Goal: Information Seeking & Learning: Learn about a topic

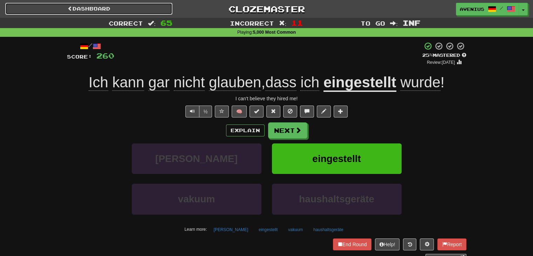
click at [135, 7] on link "Dashboard" at bounding box center [88, 9] width 167 height 12
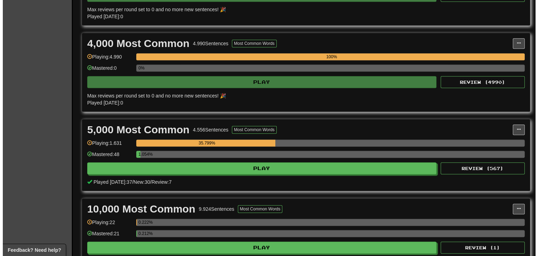
scroll to position [386, 0]
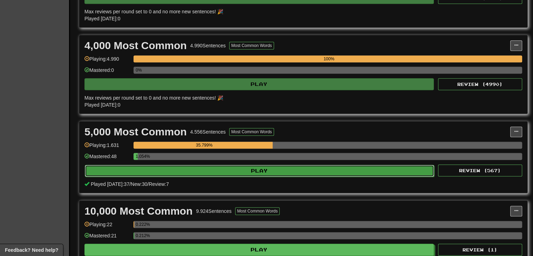
click at [289, 170] on button "Play" at bounding box center [259, 171] width 349 height 12
select select "**"
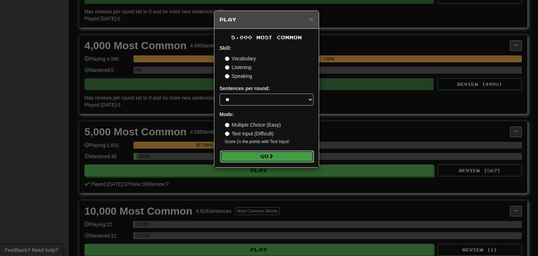
click at [289, 155] on button "Go" at bounding box center [267, 156] width 94 height 12
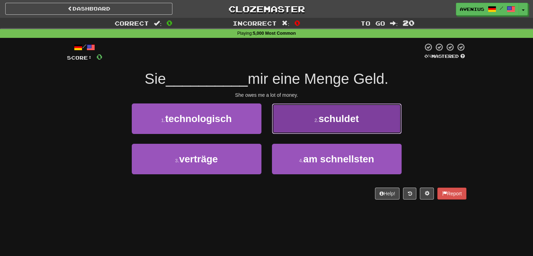
click at [295, 122] on button "2 . schuldet" at bounding box center [337, 118] width 130 height 30
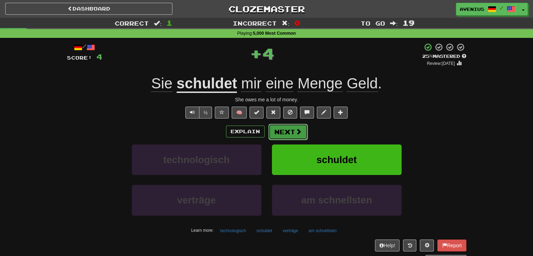
click at [287, 131] on button "Next" at bounding box center [288, 132] width 39 height 16
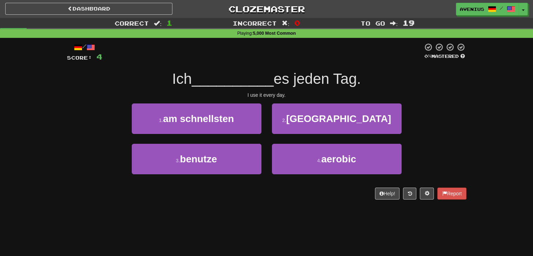
click at [452, 122] on div "1 . am schnellsten 2 . [GEOGRAPHIC_DATA]" at bounding box center [266, 123] width 421 height 40
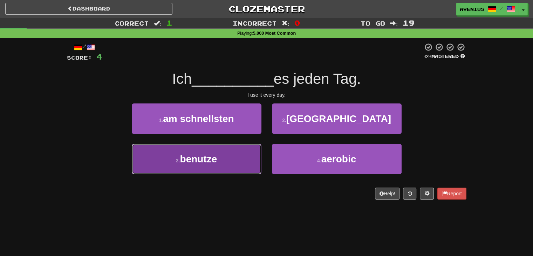
click at [241, 162] on button "3 . benutze" at bounding box center [197, 159] width 130 height 30
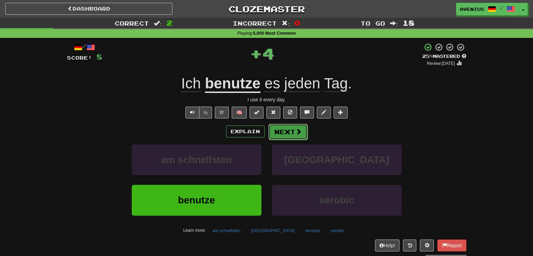
click at [290, 129] on button "Next" at bounding box center [288, 132] width 39 height 16
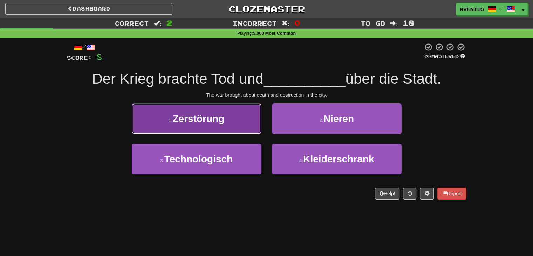
click at [233, 130] on button "1 . Zerstörung" at bounding box center [197, 118] width 130 height 30
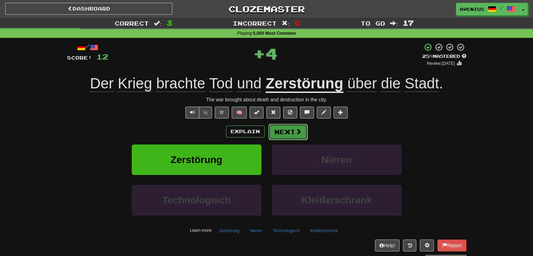
click at [297, 134] on span at bounding box center [299, 131] width 6 height 6
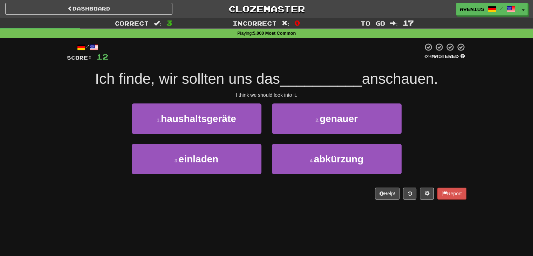
click at [453, 130] on div "1 . haushaltsgeräte 2 . genauer" at bounding box center [266, 123] width 421 height 40
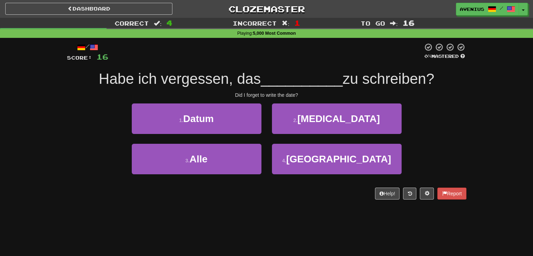
click at [469, 158] on div "/ Score: 16 0 % Mastered Habe ich vergessen, das __________ zu schreiben? Did I…" at bounding box center [267, 123] width 410 height 171
click at [462, 146] on div "3 . Alle 4 . [GEOGRAPHIC_DATA]" at bounding box center [266, 164] width 421 height 40
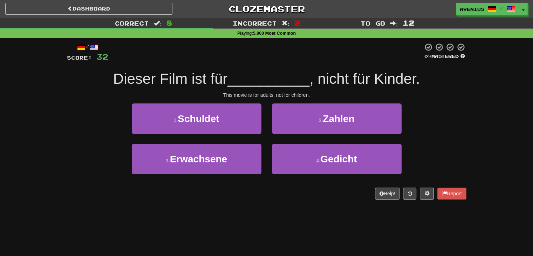
click at [459, 97] on div "This movie is for adults, not for children." at bounding box center [267, 94] width 400 height 7
click at [474, 114] on div "Correct : 8 Incorrect : 2 To go : 12 Playing : 5,000 Most Common / Score: 32 0 …" at bounding box center [266, 113] width 533 height 191
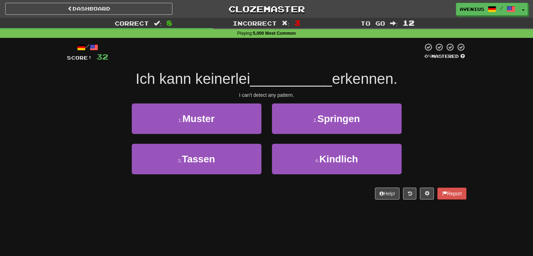
click at [472, 111] on div "Correct : 8 Incorrect : 3 To go : 12 Playing : 5,000 Most Common / Score: 32 0 …" at bounding box center [266, 113] width 533 height 191
click at [457, 125] on div "1 . Muster 2 . Springen" at bounding box center [266, 123] width 421 height 40
click at [484, 151] on div "Correct : 8 Incorrect : 3 To go : 12 Playing : 5,000 Most Common / Score: 32 0 …" at bounding box center [266, 113] width 533 height 191
click at [429, 138] on div "1 . Muster 2 . Springen" at bounding box center [266, 123] width 421 height 40
click at [450, 129] on div "1 . Muster 2 . Springen" at bounding box center [266, 123] width 421 height 40
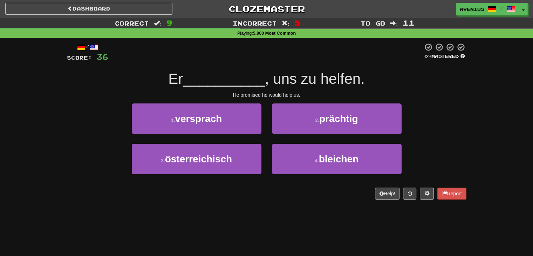
click at [453, 107] on div "1 . versprach 2 . prächtig" at bounding box center [266, 123] width 421 height 40
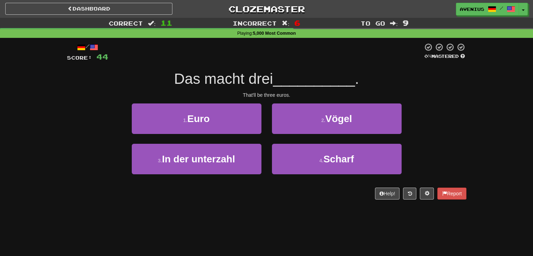
click at [480, 128] on div "Correct : 11 Incorrect : 6 To go : 9 Playing : 5,000 Most Common / Score: 44 0 …" at bounding box center [266, 113] width 533 height 191
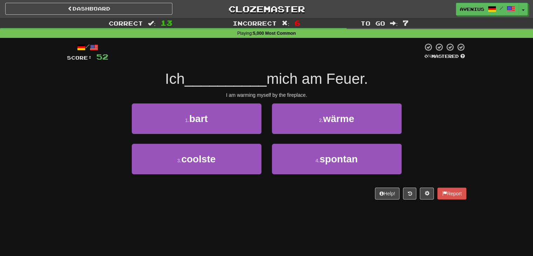
click at [491, 113] on div "Correct : 13 Incorrect : 6 To go : 7 Playing : 5,000 Most Common / Score: 52 0 …" at bounding box center [266, 113] width 533 height 191
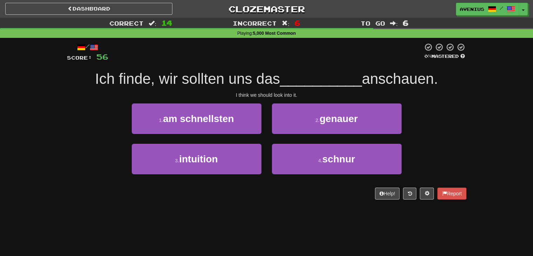
click at [492, 116] on div "Correct : 14 Incorrect : 6 To go : 6 Playing : 5,000 Most Common / Score: 56 0 …" at bounding box center [266, 113] width 533 height 191
click at [483, 101] on div "Correct : 14 Incorrect : 6 To go : 6 Playing : 5,000 Most Common / Score: 56 0 …" at bounding box center [266, 113] width 533 height 191
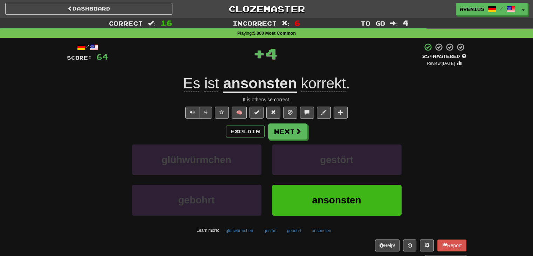
click at [276, 89] on u "ansonsten" at bounding box center [260, 84] width 74 height 18
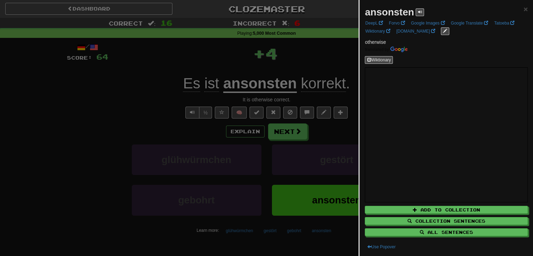
click at [137, 83] on div at bounding box center [266, 128] width 533 height 256
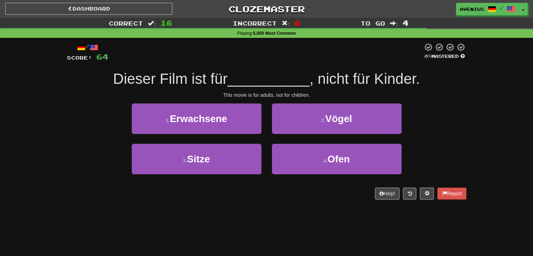
click at [460, 132] on div "1 . Erwachsene 2 . Vögel" at bounding box center [266, 123] width 421 height 40
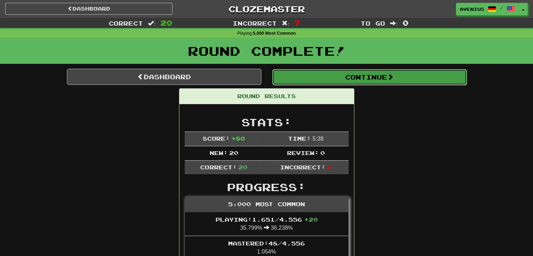
click at [366, 81] on button "Continue" at bounding box center [369, 77] width 195 height 16
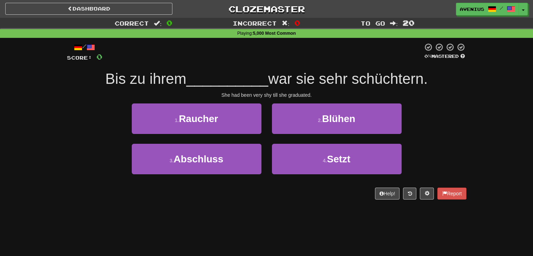
click at [433, 116] on div "1 . Raucher 2 . Blühen" at bounding box center [266, 123] width 421 height 40
click at [501, 123] on div "Correct : 0 Incorrect : 0 To go : 20 Playing : 5,000 Most Common / Score: 0 0 %…" at bounding box center [266, 113] width 533 height 191
click at [488, 110] on div "Correct : 0 Incorrect : 0 To go : 20 Playing : 5,000 Most Common / Score: 0 0 %…" at bounding box center [266, 113] width 533 height 191
click at [475, 124] on div "Correct : 0 Incorrect : 0 To go : 20 Playing : 5,000 Most Common / Score: 0 0 %…" at bounding box center [266, 113] width 533 height 191
click at [473, 124] on div "Correct : 0 Incorrect : 0 To go : 20 Playing : 5,000 Most Common / Score: 0 0 %…" at bounding box center [266, 113] width 533 height 191
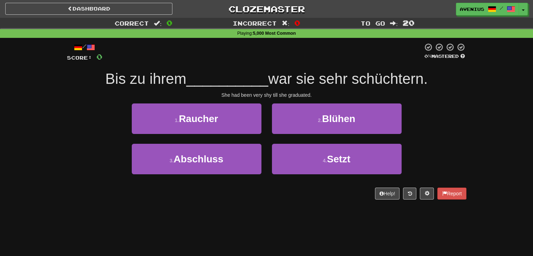
click at [473, 124] on div "Correct : 0 Incorrect : 0 To go : 20 Playing : 5,000 Most Common / Score: 0 0 %…" at bounding box center [266, 113] width 533 height 191
click at [489, 122] on div "Correct : 0 Incorrect : 0 To go : 20 Playing : 5,000 Most Common / Score: 0 0 %…" at bounding box center [266, 113] width 533 height 191
click at [488, 122] on div "Correct : 0 Incorrect : 0 To go : 20 Playing : 5,000 Most Common / Score: 0 0 %…" at bounding box center [266, 113] width 533 height 191
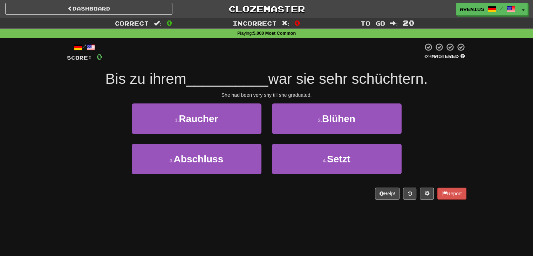
click at [488, 122] on div "Correct : 0 Incorrect : 0 To go : 20 Playing : 5,000 Most Common / Score: 0 0 %…" at bounding box center [266, 113] width 533 height 191
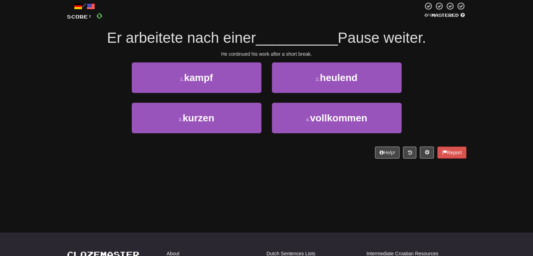
scroll to position [13, 0]
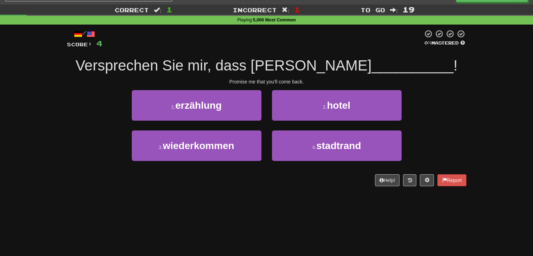
click at [476, 108] on div "Correct : 1 Incorrect : 1 To go : 19 Playing : 5,000 Most Common / Score: 4 0 %…" at bounding box center [266, 100] width 533 height 191
click at [462, 99] on div "1 . erzählung 2 . hotel" at bounding box center [266, 110] width 421 height 40
click at [460, 101] on div "1 . erzählung 2 . hotel" at bounding box center [266, 110] width 421 height 40
click at [475, 106] on div "Correct : 1 Incorrect : 1 To go : 19 Playing : 5,000 Most Common / Score: 4 0 %…" at bounding box center [266, 100] width 533 height 191
click at [479, 110] on div "Correct : 1 Incorrect : 1 To go : 19 Playing : 5,000 Most Common / Score: 4 0 %…" at bounding box center [266, 100] width 533 height 191
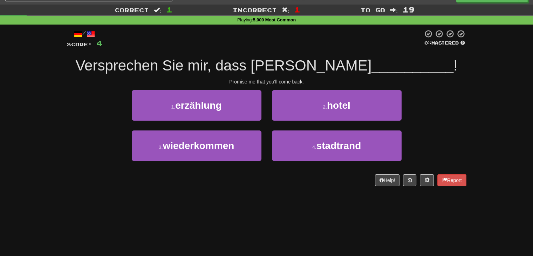
click at [480, 110] on div "Correct : 1 Incorrect : 1 To go : 19 Playing : 5,000 Most Common / Score: 4 0 %…" at bounding box center [266, 100] width 533 height 191
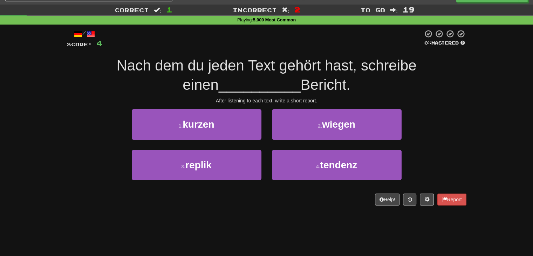
click at [481, 109] on div "Correct : 1 Incorrect : 2 To go : 19 Playing : 5,000 Most Common / Score: 4 0 %…" at bounding box center [266, 110] width 533 height 211
click at [470, 107] on div "/ Score: 4 0 % Mastered Nach dem du jeden Text gehört hast, schreibe einen ____…" at bounding box center [267, 120] width 410 height 190
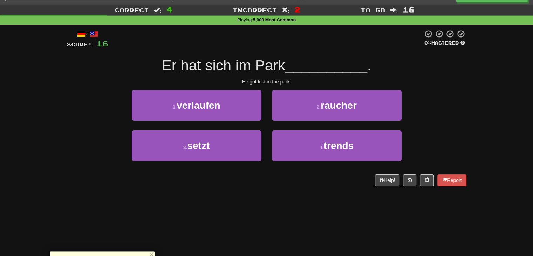
click at [489, 101] on div "Correct : 4 Incorrect : 2 To go : 16 Playing : 5,000 Most Common / Score: 16 0 …" at bounding box center [266, 100] width 533 height 191
click at [480, 91] on div "Correct : 4 Incorrect : 2 To go : 16 Playing : 5,000 Most Common / Score: 16 0 …" at bounding box center [266, 100] width 533 height 191
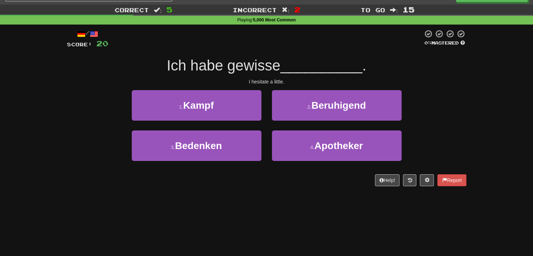
click at [436, 107] on div "1 . Kampf 2 . Beruhigend" at bounding box center [266, 110] width 421 height 40
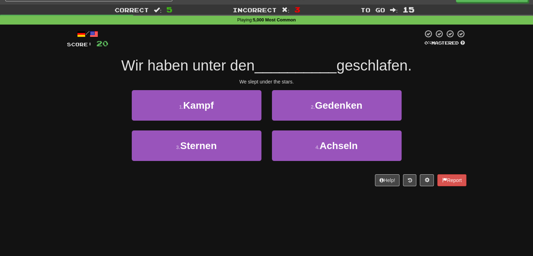
click at [448, 114] on div "1 . Kampf 2 . Gedenken" at bounding box center [266, 110] width 421 height 40
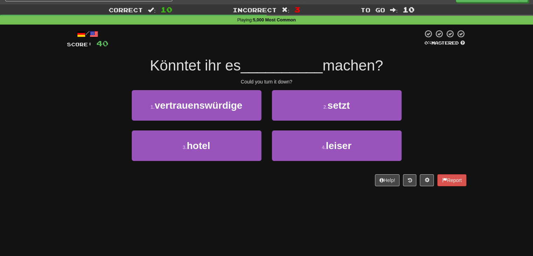
click at [481, 107] on div "Correct : 10 Incorrect : 3 To go : 10 Playing : 5,000 Most Common / Score: 40 0…" at bounding box center [266, 100] width 533 height 191
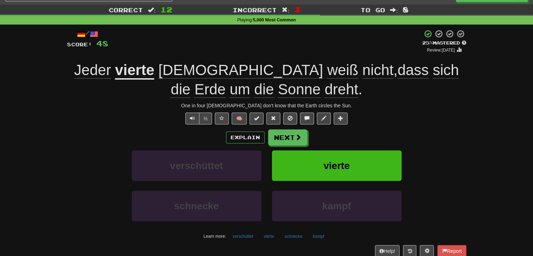
click at [446, 111] on div "/ Score: 48 + 4 25 % Mastered Review: [DATE] Jeder vierte [DEMOGRAPHIC_DATA] we…" at bounding box center [267, 148] width 400 height 239
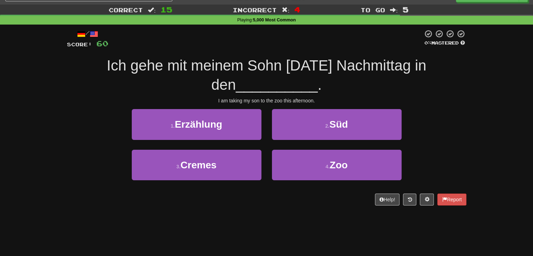
click at [447, 111] on div "1 . Erzählung 2 . Süd" at bounding box center [266, 129] width 421 height 40
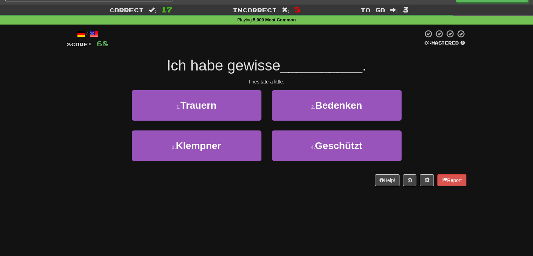
click at [453, 138] on div "3 . Klempner 4 . Geschützt" at bounding box center [266, 150] width 421 height 40
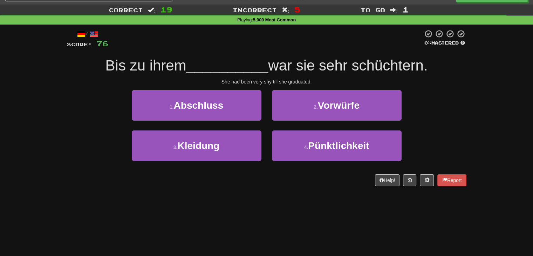
click at [455, 122] on div "1 . Abschluss 2 . Vorwürfe" at bounding box center [266, 110] width 421 height 40
click at [446, 117] on div "1 . Abschluss 2 . Vorwürfe" at bounding box center [266, 110] width 421 height 40
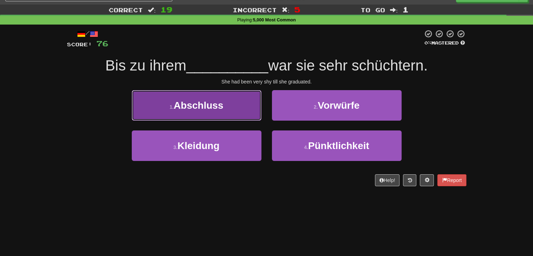
click at [224, 118] on button "1 . Abschluss" at bounding box center [197, 105] width 130 height 30
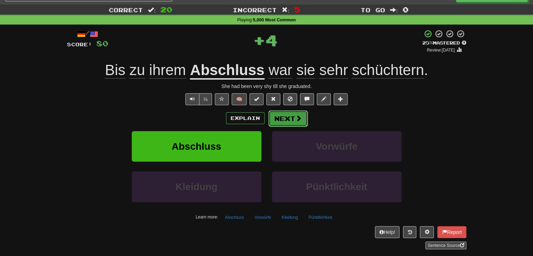
click at [291, 115] on button "Next" at bounding box center [288, 118] width 39 height 16
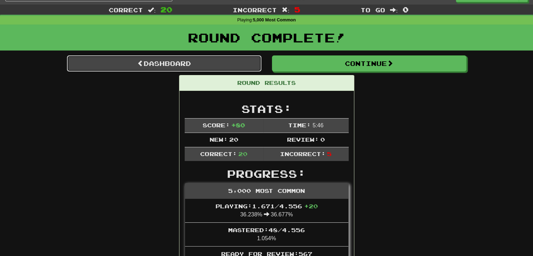
click at [228, 66] on link "Dashboard" at bounding box center [164, 63] width 195 height 16
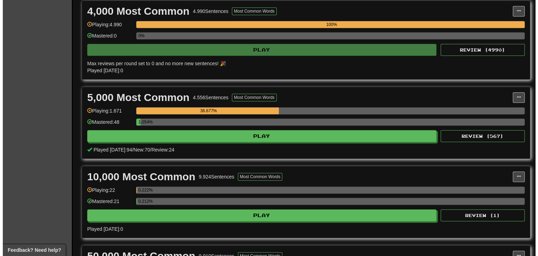
scroll to position [421, 0]
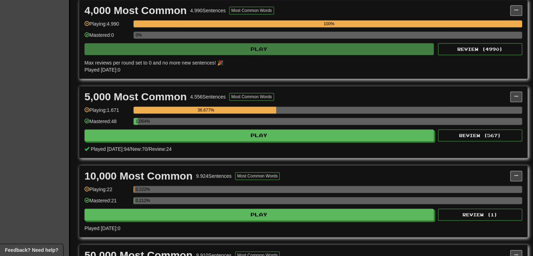
click at [308, 126] on div "1.054%" at bounding box center [328, 124] width 389 height 12
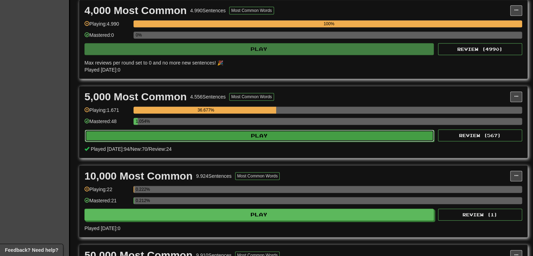
click at [310, 133] on button "Play" at bounding box center [259, 136] width 349 height 12
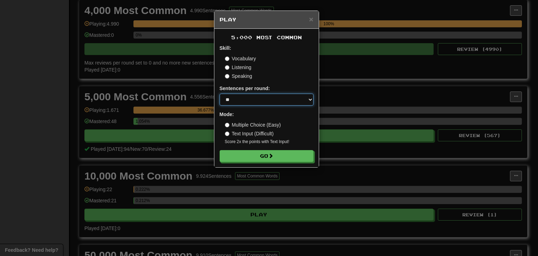
click at [295, 103] on select "* ** ** ** ** ** *** ********" at bounding box center [267, 100] width 94 height 12
select select "********"
click at [220, 94] on select "* ** ** ** ** ** *** ********" at bounding box center [267, 100] width 94 height 12
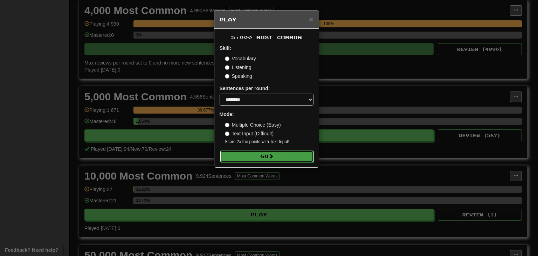
click at [278, 157] on button "Go" at bounding box center [267, 156] width 94 height 12
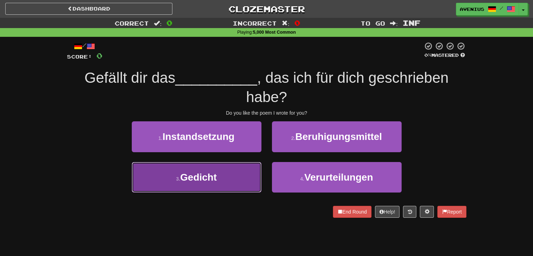
click at [250, 173] on button "3 . Gedicht" at bounding box center [197, 177] width 130 height 30
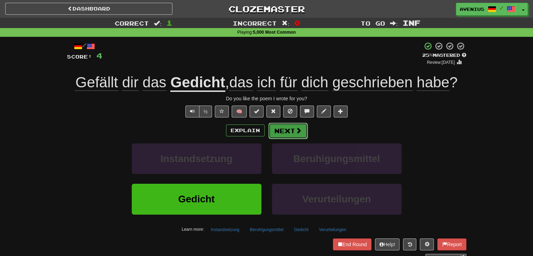
click at [291, 135] on button "Next" at bounding box center [288, 131] width 39 height 16
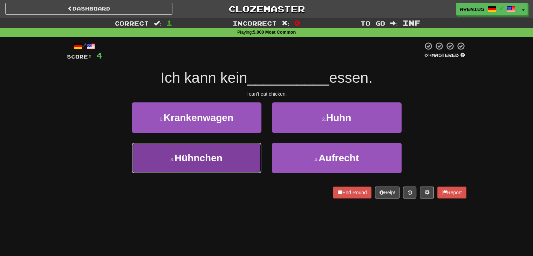
click at [250, 156] on button "3 . Hühnchen" at bounding box center [197, 158] width 130 height 30
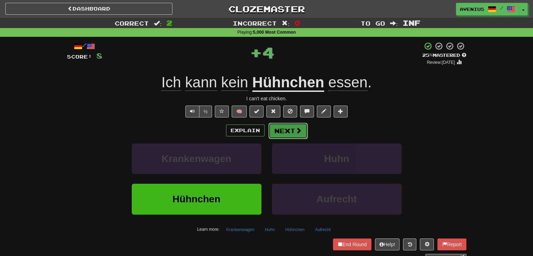
click at [285, 133] on button "Next" at bounding box center [288, 131] width 39 height 16
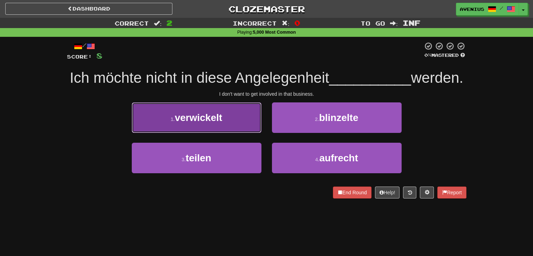
click at [253, 133] on button "1 . verwickelt" at bounding box center [197, 117] width 130 height 30
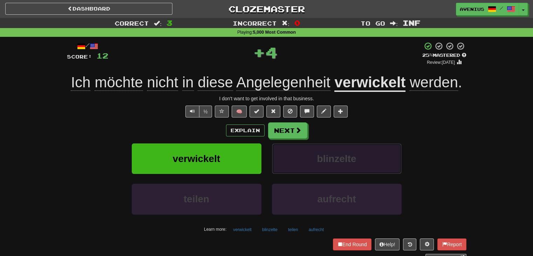
click at [279, 151] on button "blinzelte" at bounding box center [337, 158] width 130 height 30
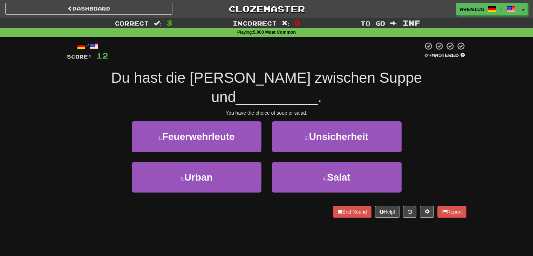
click at [286, 136] on div "2 . Unsicherheit" at bounding box center [337, 141] width 140 height 40
click at [452, 138] on div "1 . Feuerwehrleute 2 . Unsicherheit" at bounding box center [266, 141] width 421 height 40
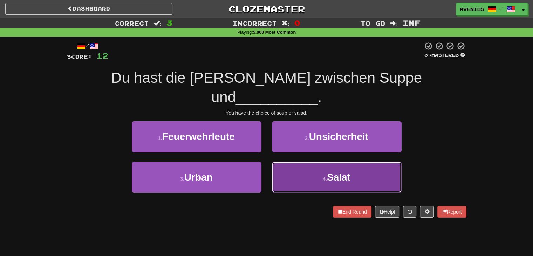
click at [358, 162] on button "4 . Salat" at bounding box center [337, 177] width 130 height 30
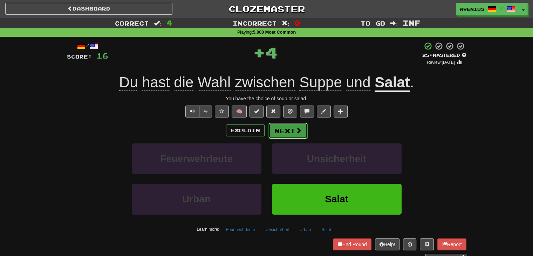
click at [297, 136] on button "Next" at bounding box center [288, 131] width 39 height 16
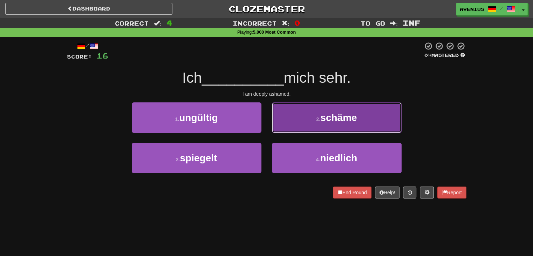
click at [290, 126] on button "2 . schäme" at bounding box center [337, 117] width 130 height 30
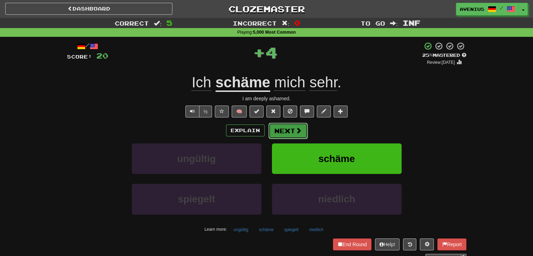
click at [287, 133] on button "Next" at bounding box center [288, 131] width 39 height 16
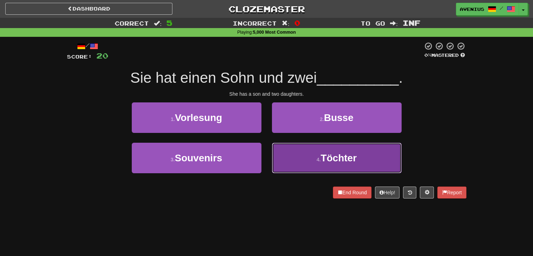
click at [324, 149] on button "4 . Töchter" at bounding box center [337, 158] width 130 height 30
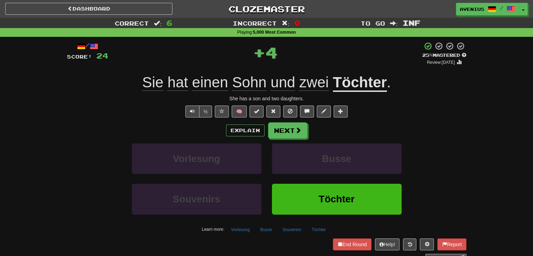
click at [299, 126] on button "Next" at bounding box center [287, 130] width 39 height 16
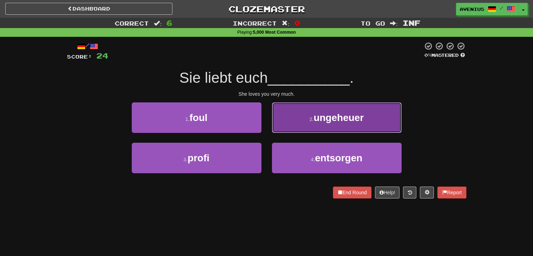
click at [287, 123] on button "2 . ungeheuer" at bounding box center [337, 117] width 130 height 30
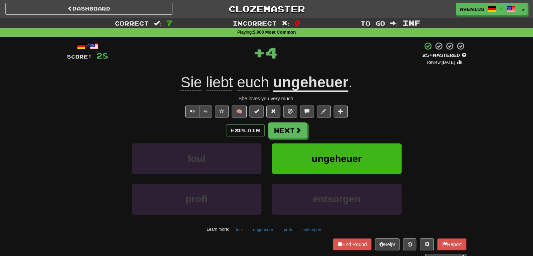
click at [313, 94] on div "/ Score: 28 + 4 25 % Mastered Review: 2025-09-27 Sie liebt euch ungeheuer . She…" at bounding box center [267, 152] width 400 height 220
click at [315, 88] on u "ungeheuer" at bounding box center [310, 83] width 75 height 18
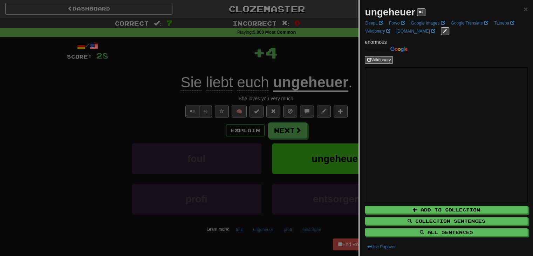
click at [134, 101] on div at bounding box center [266, 128] width 533 height 256
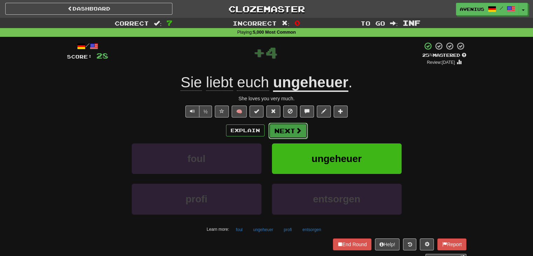
click at [296, 131] on span at bounding box center [299, 130] width 6 height 6
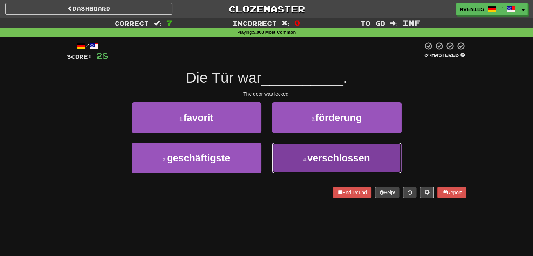
click at [298, 152] on button "4 . verschlossen" at bounding box center [337, 158] width 130 height 30
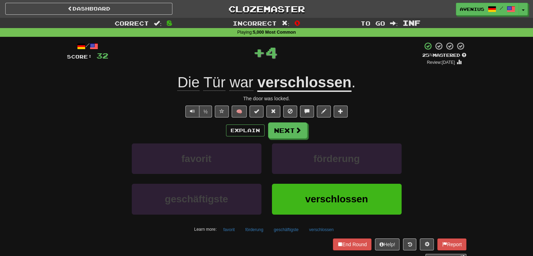
click at [280, 130] on button "Next" at bounding box center [287, 130] width 39 height 16
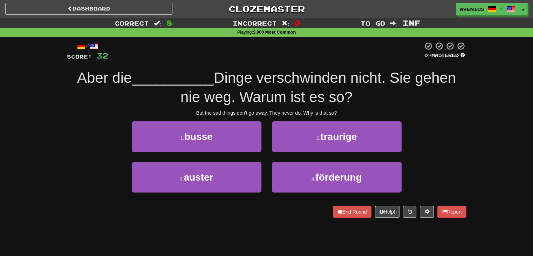
click at [267, 154] on div "2 . traurige" at bounding box center [337, 141] width 140 height 40
click at [447, 147] on div "1 . busse 2 . traurige" at bounding box center [266, 141] width 421 height 40
drag, startPoint x: 475, startPoint y: 121, endPoint x: 494, endPoint y: 83, distance: 42.3
click at [494, 83] on div "Correct : 8 Incorrect : 0 To go : Inf Playing : 5,000 Most Common / Score: 32 0…" at bounding box center [266, 123] width 533 height 210
click at [491, 120] on div "Correct : 8 Incorrect : 0 To go : Inf Playing : 5,000 Most Common / Score: 32 0…" at bounding box center [266, 123] width 533 height 210
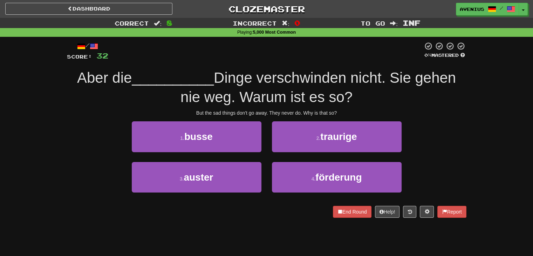
click at [501, 117] on div "Correct : 8 Incorrect : 0 To go : Inf Playing : 5,000 Most Common / Score: 32 0…" at bounding box center [266, 123] width 533 height 210
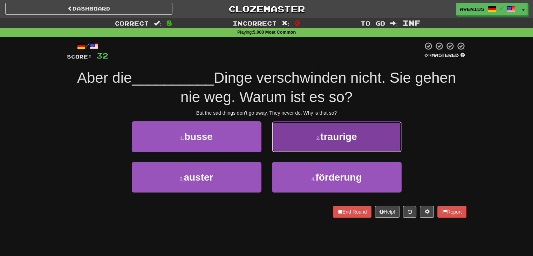
click at [297, 143] on button "2 . traurige" at bounding box center [337, 136] width 130 height 30
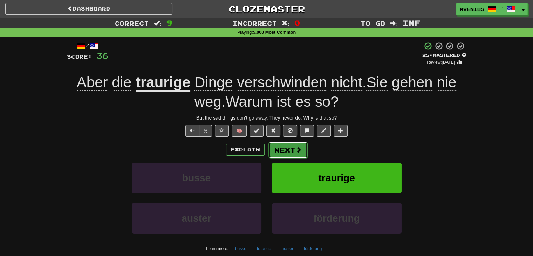
click at [286, 149] on button "Next" at bounding box center [288, 150] width 39 height 16
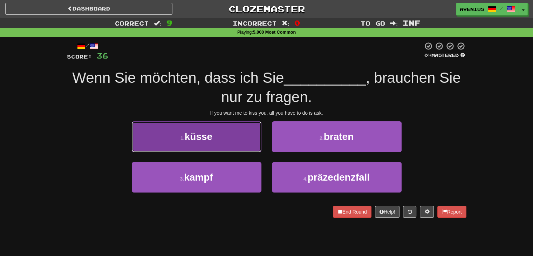
click at [250, 142] on button "1 . küsse" at bounding box center [197, 136] width 130 height 30
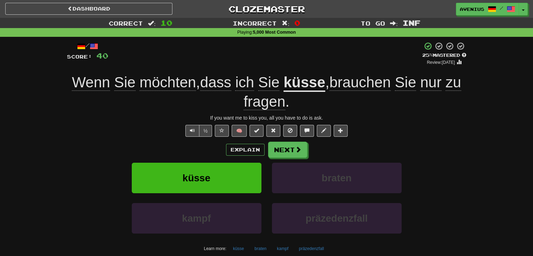
drag, startPoint x: 290, startPoint y: 151, endPoint x: 471, endPoint y: 147, distance: 181.3
click at [476, 147] on div "Correct : 10 Incorrect : 0 To go : Inf Playing : 5,000 Most Common / Score: 40 …" at bounding box center [266, 154] width 533 height 273
click at [290, 150] on button "Next" at bounding box center [288, 150] width 39 height 16
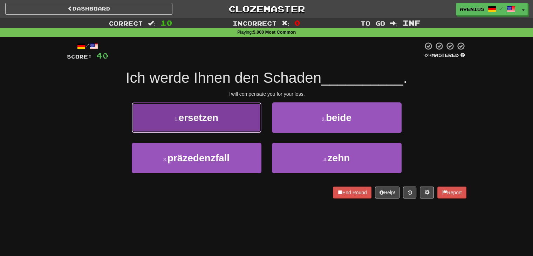
click at [250, 127] on button "1 . ersetzen" at bounding box center [197, 117] width 130 height 30
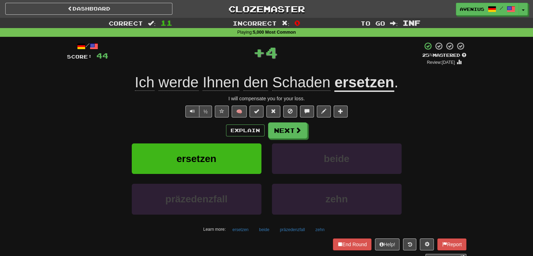
click at [314, 136] on div "Explain Next" at bounding box center [267, 130] width 400 height 16
click at [300, 136] on button "Next" at bounding box center [288, 131] width 39 height 16
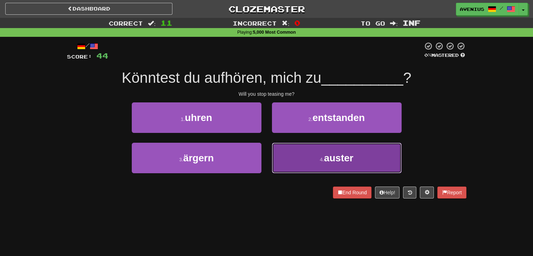
click at [287, 154] on button "4 . auster" at bounding box center [337, 158] width 130 height 30
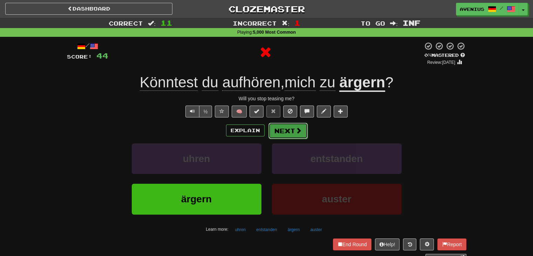
click at [275, 128] on button "Next" at bounding box center [288, 131] width 39 height 16
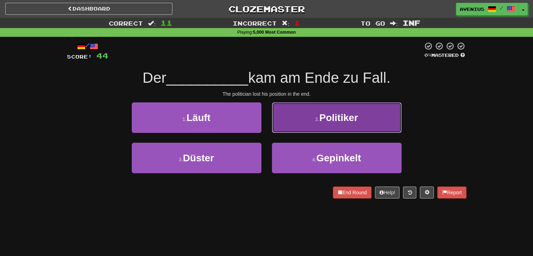
click at [288, 124] on button "2 . Politiker" at bounding box center [337, 117] width 130 height 30
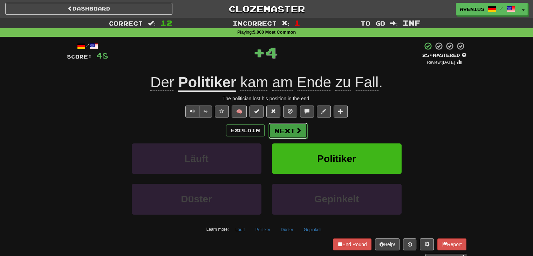
click at [280, 130] on button "Next" at bounding box center [288, 131] width 39 height 16
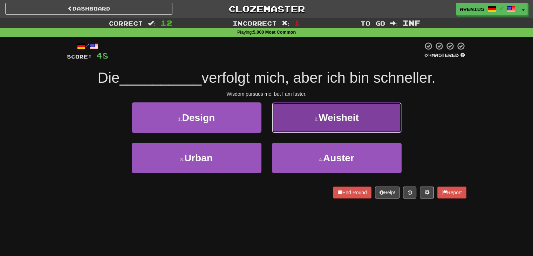
click at [298, 125] on button "2 . Weisheit" at bounding box center [337, 117] width 130 height 30
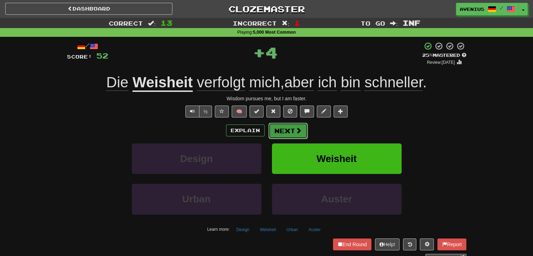
click at [288, 133] on button "Next" at bounding box center [288, 131] width 39 height 16
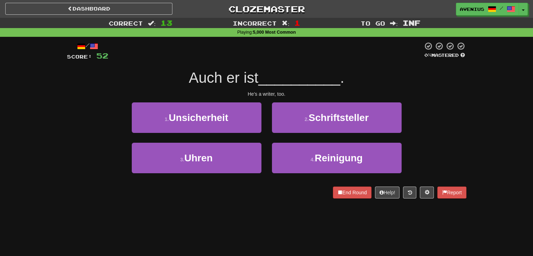
drag, startPoint x: 270, startPoint y: 142, endPoint x: 107, endPoint y: 113, distance: 165.5
click at [107, 113] on div "1 . Unsicherheit 2 . Schriftsteller" at bounding box center [266, 122] width 421 height 40
click at [266, 140] on div "1 . Unsicherheit" at bounding box center [197, 122] width 140 height 40
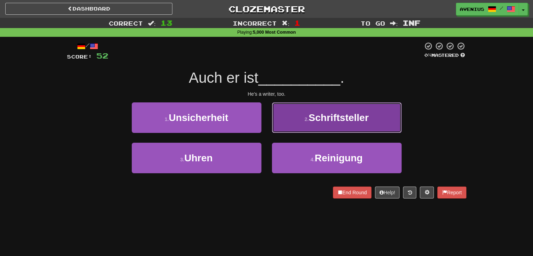
click at [298, 128] on button "2 . Schriftsteller" at bounding box center [337, 117] width 130 height 30
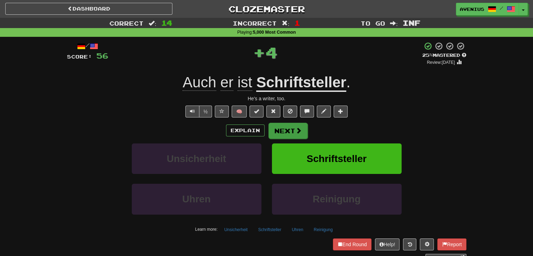
click at [280, 133] on button "Next" at bounding box center [288, 131] width 39 height 16
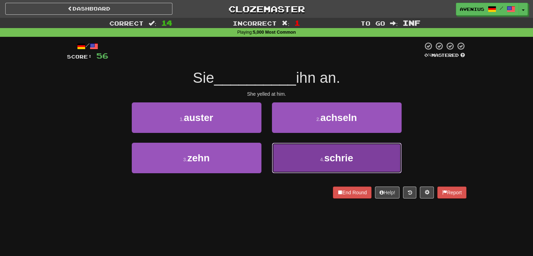
click at [294, 150] on button "4 . schrie" at bounding box center [337, 158] width 130 height 30
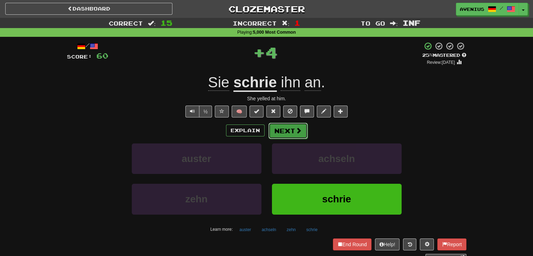
click at [280, 126] on button "Next" at bounding box center [288, 131] width 39 height 16
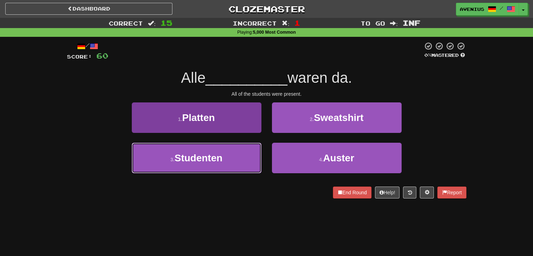
click at [247, 157] on button "3 . Studenten" at bounding box center [197, 158] width 130 height 30
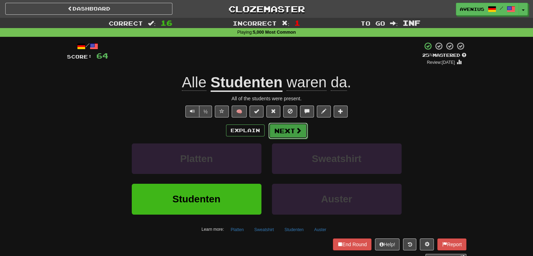
click at [280, 135] on button "Next" at bounding box center [288, 131] width 39 height 16
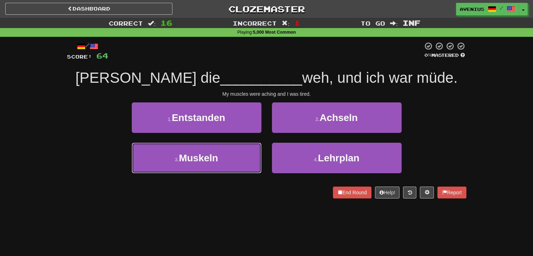
drag, startPoint x: 254, startPoint y: 157, endPoint x: 272, endPoint y: 139, distance: 25.5
click at [253, 157] on button "3 . Muskeln" at bounding box center [197, 158] width 130 height 30
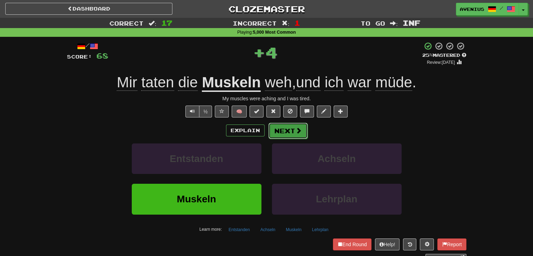
click at [282, 132] on button "Next" at bounding box center [288, 131] width 39 height 16
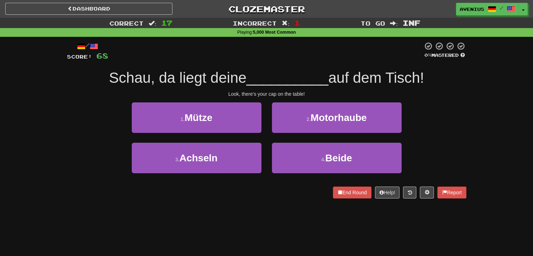
click at [262, 138] on div "1 . Mütze" at bounding box center [197, 122] width 140 height 40
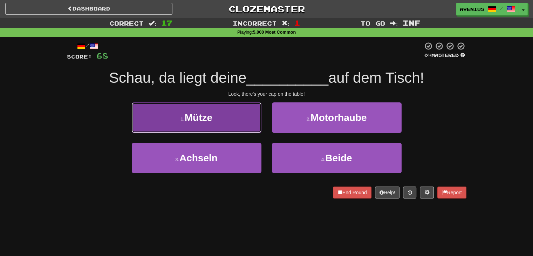
click at [244, 131] on button "1 . Mütze" at bounding box center [197, 117] width 130 height 30
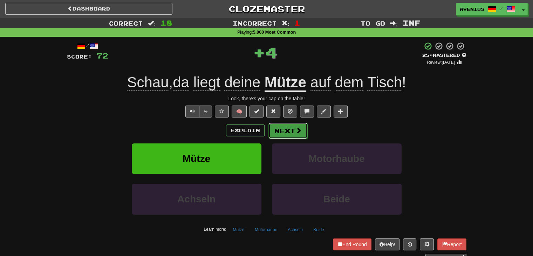
click at [285, 133] on button "Next" at bounding box center [288, 131] width 39 height 16
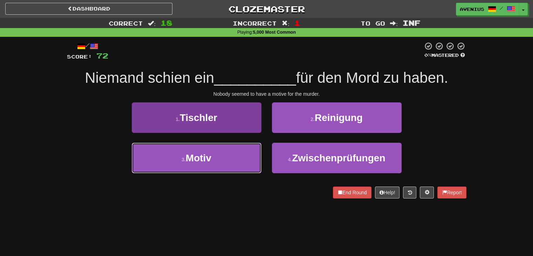
click at [243, 153] on button "3 . Motiv" at bounding box center [197, 158] width 130 height 30
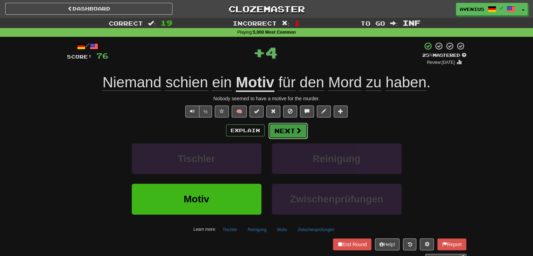
click at [283, 135] on button "Next" at bounding box center [288, 131] width 39 height 16
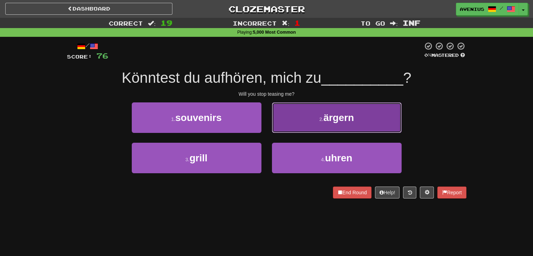
click at [306, 122] on button "2 . ärgern" at bounding box center [337, 117] width 130 height 30
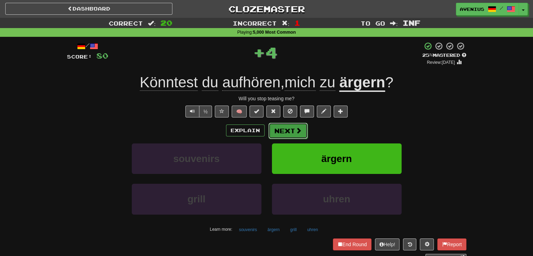
click at [286, 133] on button "Next" at bounding box center [288, 131] width 39 height 16
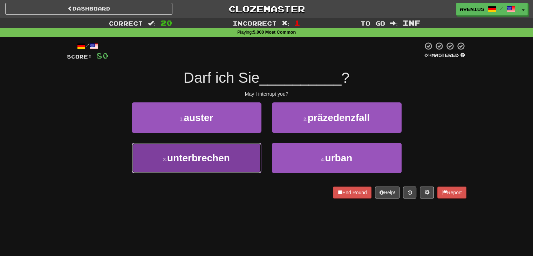
click at [250, 157] on button "3 . unterbrechen" at bounding box center [197, 158] width 130 height 30
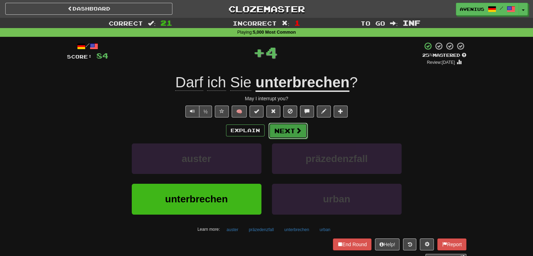
click at [289, 128] on button "Next" at bounding box center [288, 131] width 39 height 16
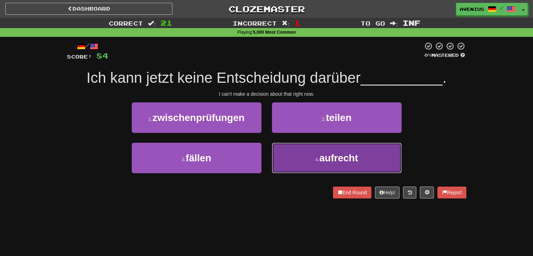
click at [307, 168] on button "4 . aufrecht" at bounding box center [337, 158] width 130 height 30
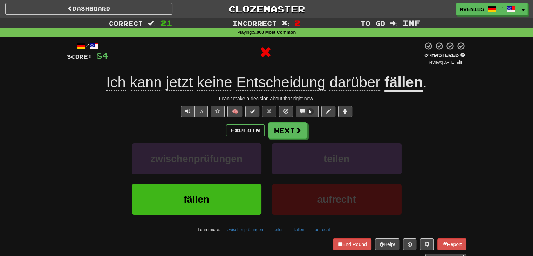
click at [292, 142] on div "Explain Next zwischenprüfungen teilen fällen aufrecht Learn more: zwischenprüfu…" at bounding box center [267, 178] width 400 height 113
click at [291, 133] on button "Next" at bounding box center [288, 131] width 39 height 16
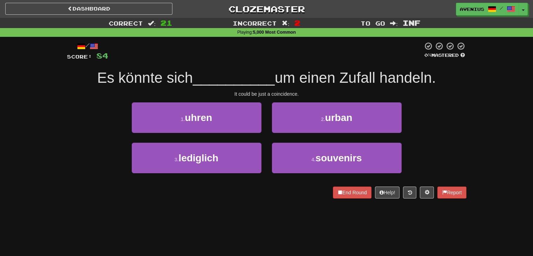
click at [269, 141] on div "2 . urban" at bounding box center [337, 122] width 140 height 40
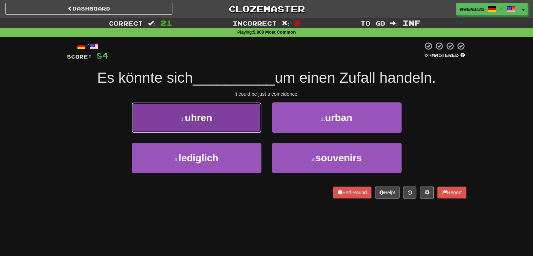
click at [249, 128] on button "1 . uhren" at bounding box center [197, 117] width 130 height 30
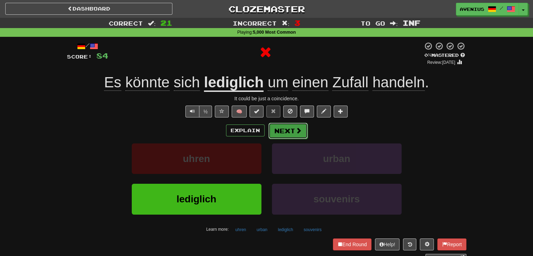
click at [277, 132] on button "Next" at bounding box center [288, 131] width 39 height 16
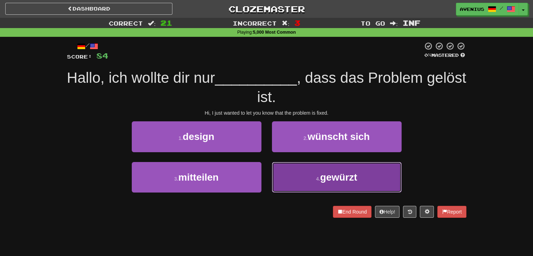
click at [294, 181] on button "4 . gewürzt" at bounding box center [337, 177] width 130 height 30
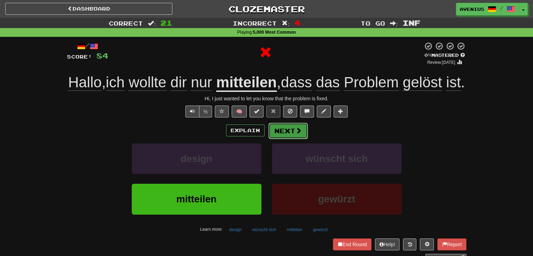
click at [280, 139] on button "Next" at bounding box center [288, 131] width 39 height 16
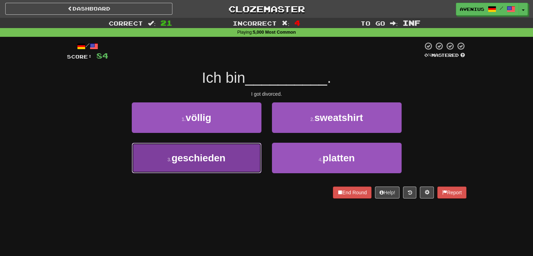
drag, startPoint x: 250, startPoint y: 162, endPoint x: 278, endPoint y: 139, distance: 36.9
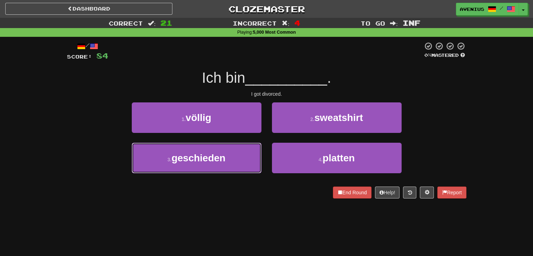
click at [250, 162] on button "3 . geschieden" at bounding box center [197, 158] width 130 height 30
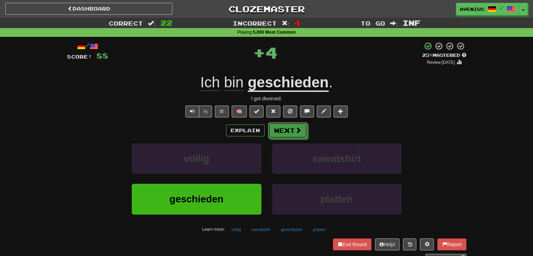
click at [282, 136] on button "Next" at bounding box center [287, 130] width 39 height 16
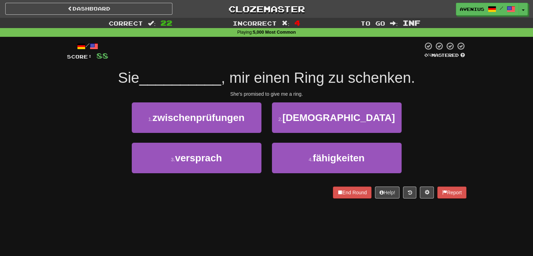
click at [269, 140] on div "2 . buddha" at bounding box center [337, 122] width 140 height 40
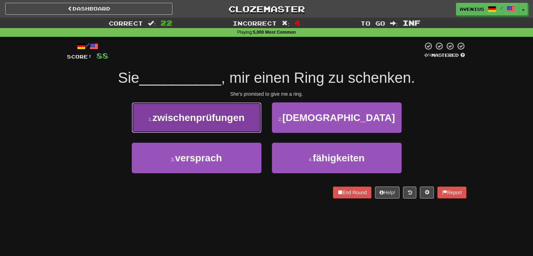
click at [251, 122] on button "1 . zwischenprüfungen" at bounding box center [197, 117] width 130 height 30
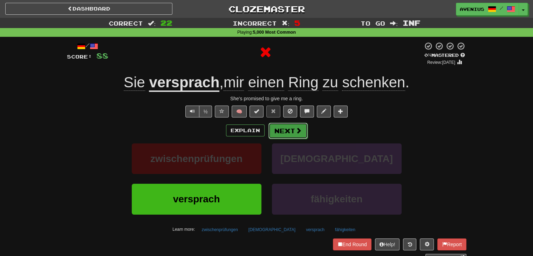
click at [284, 131] on button "Next" at bounding box center [288, 131] width 39 height 16
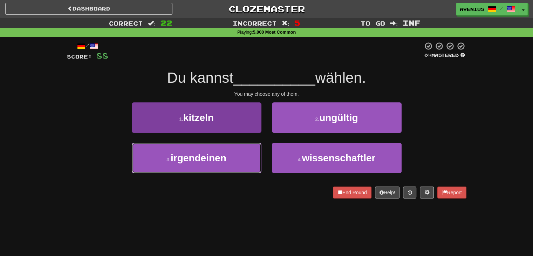
click at [254, 157] on button "3 . irgendeinen" at bounding box center [197, 158] width 130 height 30
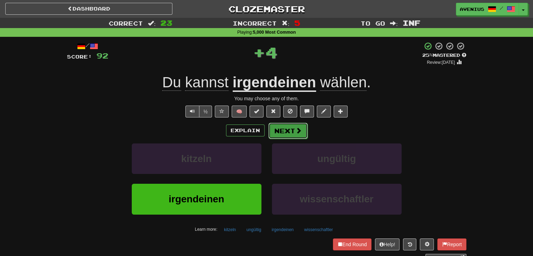
click at [287, 128] on button "Next" at bounding box center [288, 131] width 39 height 16
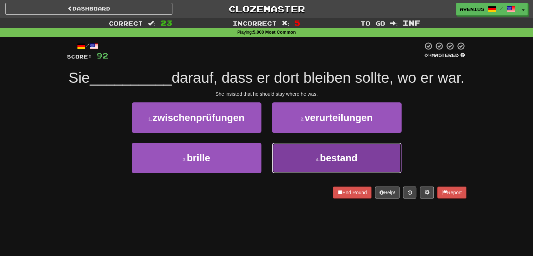
click at [288, 169] on button "4 . bestand" at bounding box center [337, 158] width 130 height 30
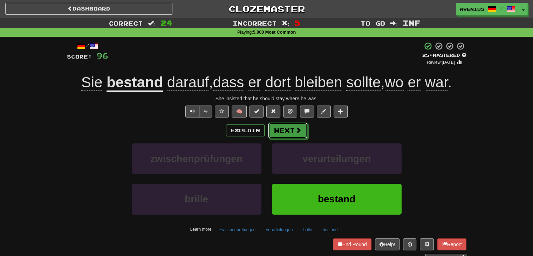
drag, startPoint x: 304, startPoint y: 129, endPoint x: 332, endPoint y: 128, distance: 28.4
click at [332, 128] on div "Explain Next" at bounding box center [267, 130] width 400 height 16
click at [283, 130] on button "Next" at bounding box center [288, 131] width 39 height 16
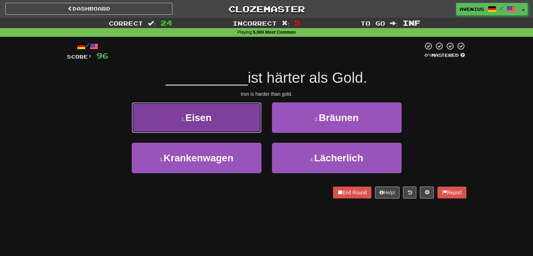
click at [248, 126] on button "1 . Eisen" at bounding box center [197, 117] width 130 height 30
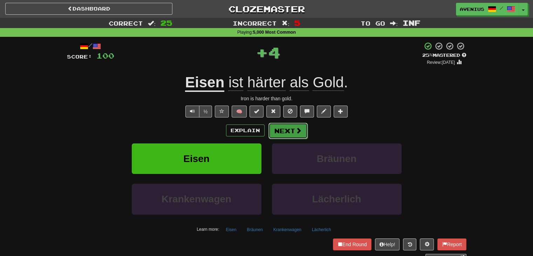
click at [290, 129] on button "Next" at bounding box center [288, 131] width 39 height 16
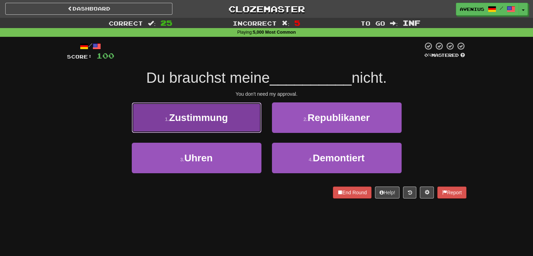
click at [240, 126] on button "1 . Zustimmung" at bounding box center [197, 117] width 130 height 30
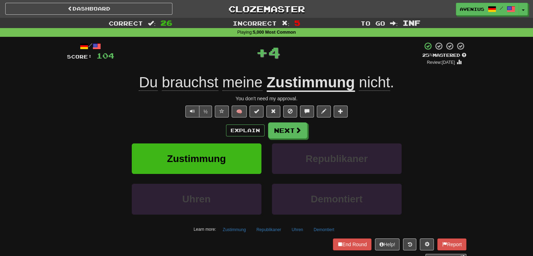
click at [279, 125] on button "Next" at bounding box center [287, 130] width 39 height 16
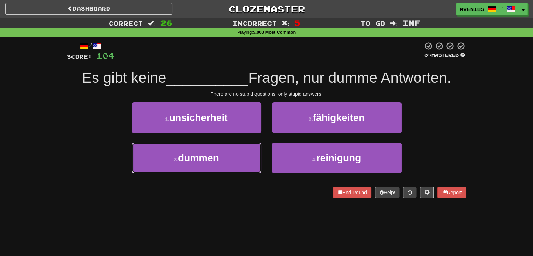
drag, startPoint x: 248, startPoint y: 154, endPoint x: 265, endPoint y: 142, distance: 20.6
click at [248, 153] on button "3 . dummen" at bounding box center [197, 158] width 130 height 30
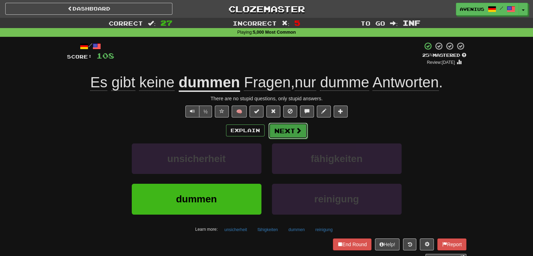
click at [284, 133] on button "Next" at bounding box center [288, 131] width 39 height 16
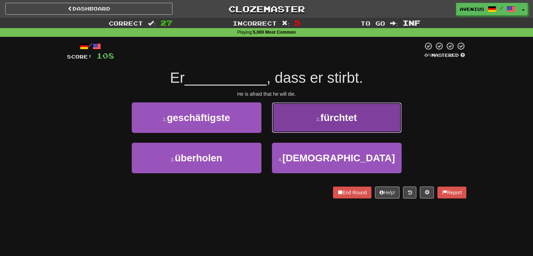
click at [290, 126] on button "2 . fürchtet" at bounding box center [337, 117] width 130 height 30
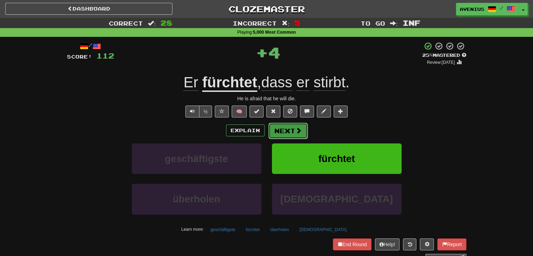
click at [278, 129] on button "Next" at bounding box center [288, 131] width 39 height 16
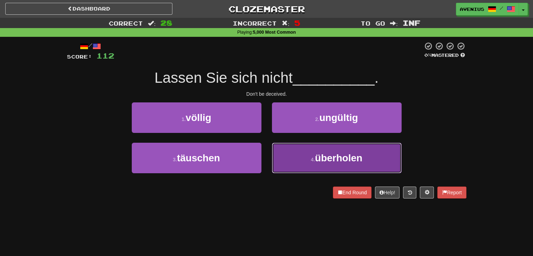
click at [313, 166] on button "4 . überholen" at bounding box center [337, 158] width 130 height 30
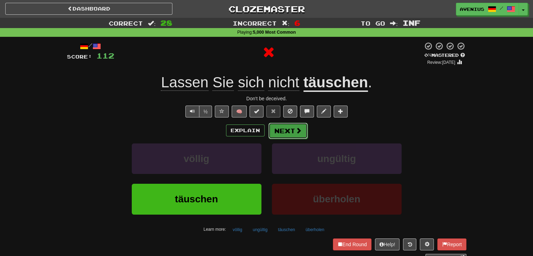
click at [285, 127] on button "Next" at bounding box center [288, 131] width 39 height 16
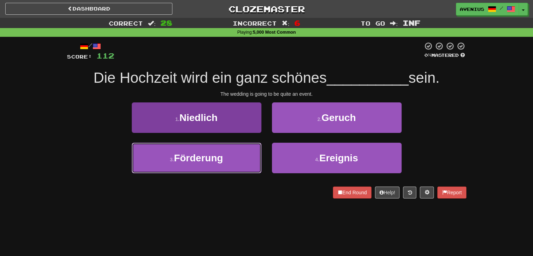
click at [248, 158] on button "3 . Förderung" at bounding box center [197, 158] width 130 height 30
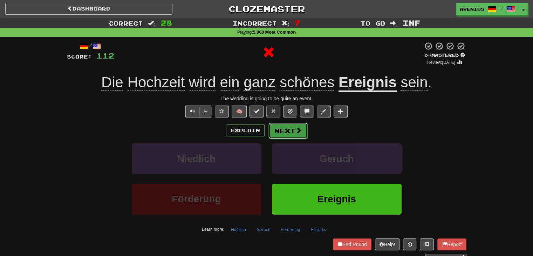
drag, startPoint x: 294, startPoint y: 124, endPoint x: 289, endPoint y: 136, distance: 12.9
click at [289, 136] on button "Next" at bounding box center [288, 131] width 39 height 16
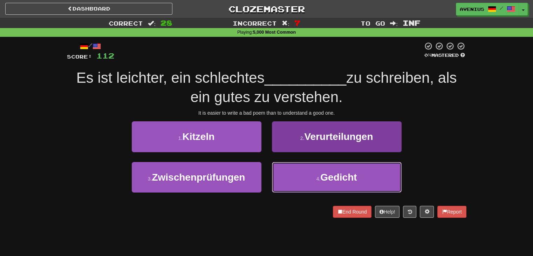
click at [300, 175] on button "4 . Gedicht" at bounding box center [337, 177] width 130 height 30
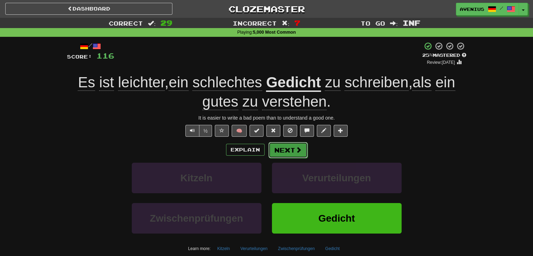
click at [285, 150] on button "Next" at bounding box center [288, 150] width 39 height 16
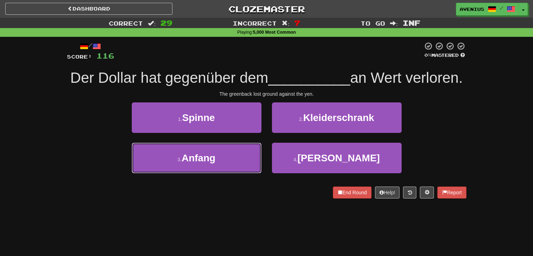
click at [245, 173] on button "3 . Anfang" at bounding box center [197, 158] width 130 height 30
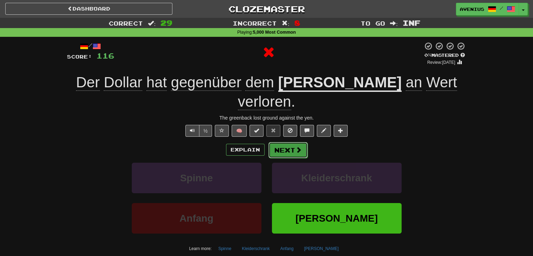
click at [284, 142] on button "Next" at bounding box center [288, 150] width 39 height 16
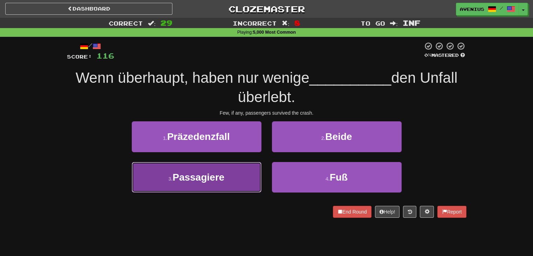
click at [246, 174] on button "3 . Passagiere" at bounding box center [197, 177] width 130 height 30
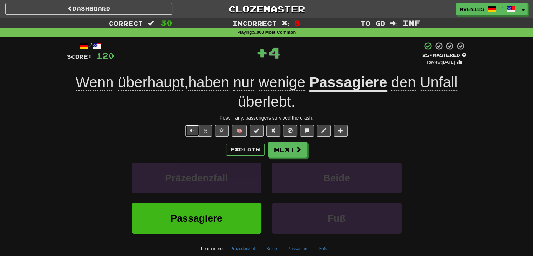
click at [192, 134] on button "Text-to-speech controls" at bounding box center [192, 131] width 14 height 12
click at [296, 152] on span at bounding box center [299, 150] width 6 height 6
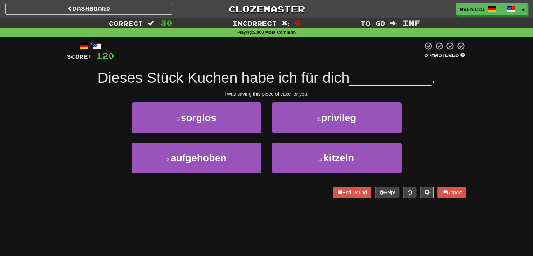
click at [266, 137] on div "1 . sorglos" at bounding box center [197, 122] width 140 height 40
click at [262, 139] on div "1 . sorglos" at bounding box center [197, 122] width 140 height 40
drag, startPoint x: 265, startPoint y: 138, endPoint x: 94, endPoint y: 128, distance: 171.3
click at [94, 128] on div "1 . sorglos 2 . privileg" at bounding box center [266, 122] width 421 height 40
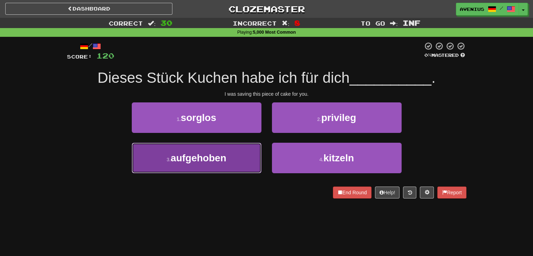
click at [249, 149] on button "3 . aufgehoben" at bounding box center [197, 158] width 130 height 30
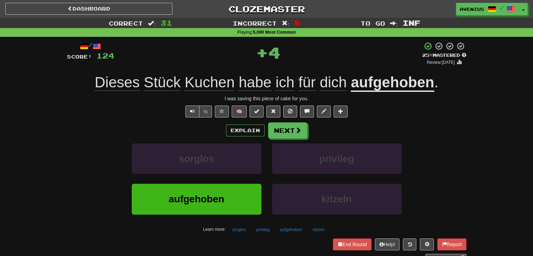
click at [290, 120] on div "/ Score: 124 + 4 25 % Mastered Review: 2025-09-27 Dieses Stück Kuchen habe ich …" at bounding box center [267, 152] width 400 height 220
click at [280, 129] on button "Next" at bounding box center [288, 131] width 39 height 16
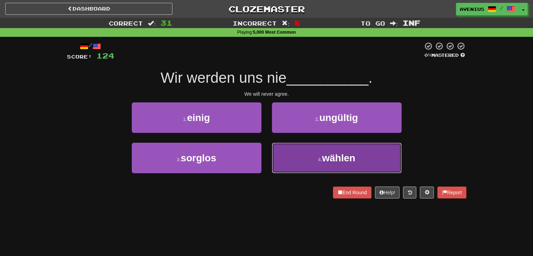
click at [291, 153] on button "4 . wählen" at bounding box center [337, 158] width 130 height 30
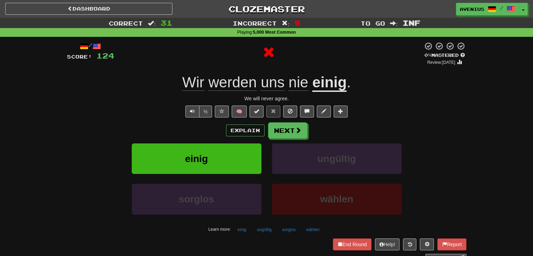
click at [285, 127] on button "Next" at bounding box center [287, 130] width 39 height 16
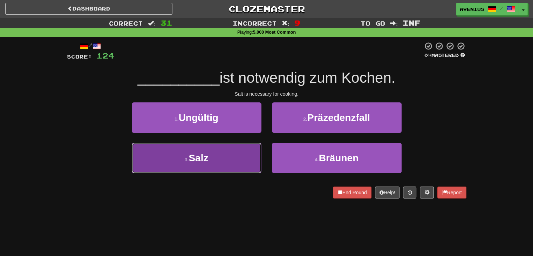
click at [244, 162] on button "3 . Salz" at bounding box center [197, 158] width 130 height 30
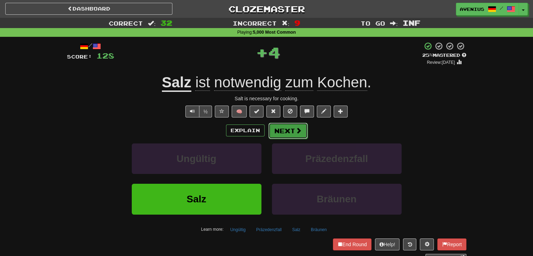
click at [286, 128] on button "Next" at bounding box center [288, 131] width 39 height 16
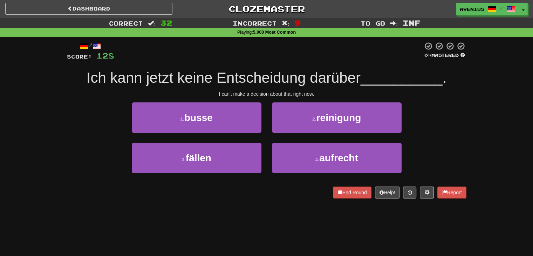
click at [265, 138] on div "1 . busse" at bounding box center [197, 122] width 140 height 40
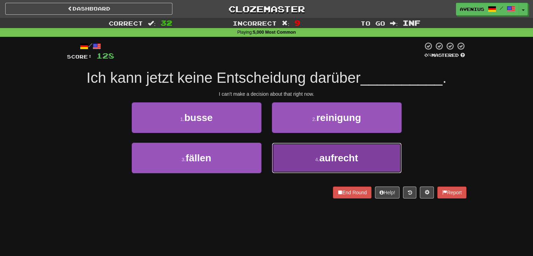
click at [286, 154] on button "4 . aufrecht" at bounding box center [337, 158] width 130 height 30
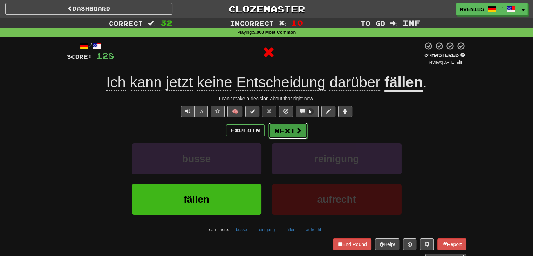
click at [283, 127] on button "Next" at bounding box center [288, 131] width 39 height 16
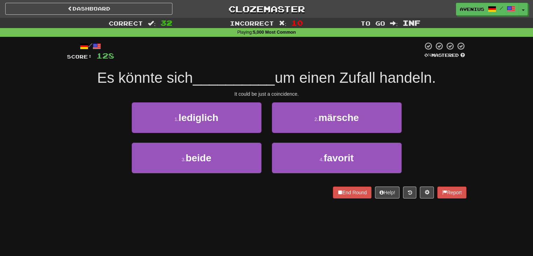
click at [266, 137] on div "1 . lediglich" at bounding box center [197, 122] width 140 height 40
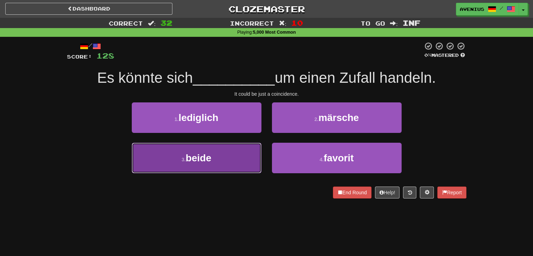
click at [247, 159] on button "3 . beide" at bounding box center [197, 158] width 130 height 30
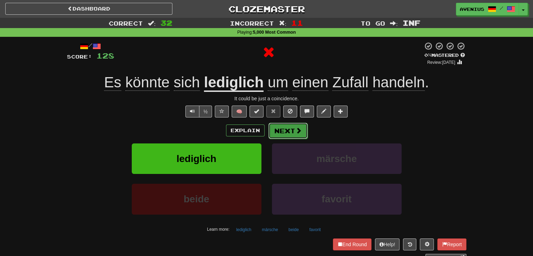
click at [281, 134] on button "Next" at bounding box center [288, 131] width 39 height 16
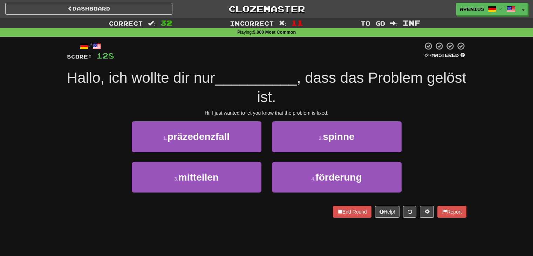
drag, startPoint x: 262, startPoint y: 153, endPoint x: 264, endPoint y: 157, distance: 4.7
click at [264, 157] on div "1 . präzedenzfall" at bounding box center [197, 141] width 140 height 40
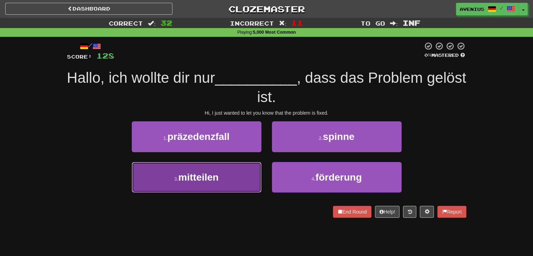
click at [248, 170] on button "3 . mitteilen" at bounding box center [197, 177] width 130 height 30
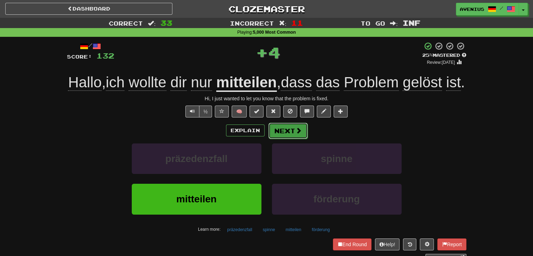
click at [283, 139] on button "Next" at bounding box center [288, 131] width 39 height 16
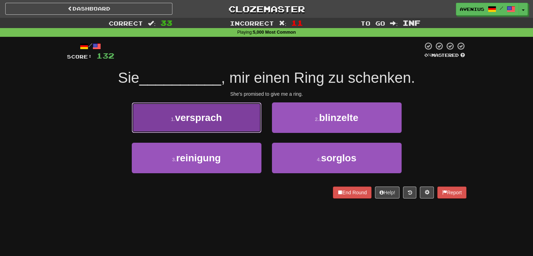
click at [230, 121] on button "1 . versprach" at bounding box center [197, 117] width 130 height 30
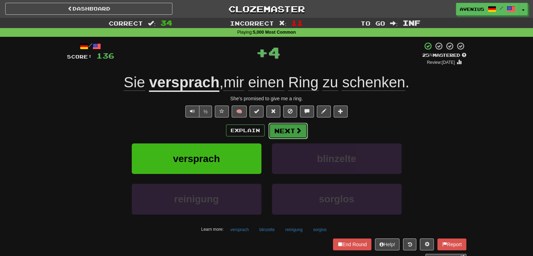
click at [287, 129] on button "Next" at bounding box center [288, 131] width 39 height 16
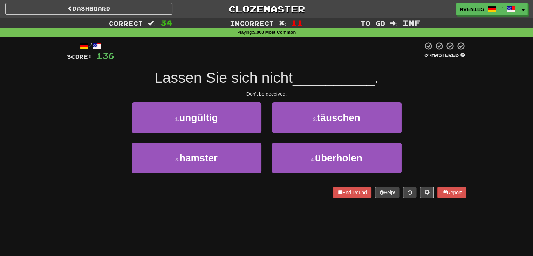
click at [487, 122] on div "Correct : 34 Incorrect : 11 To go : Inf Playing : 5,000 Most Common / Score: 13…" at bounding box center [266, 113] width 533 height 190
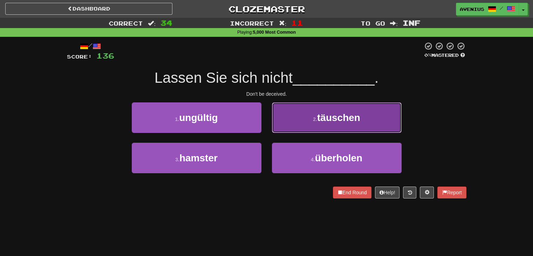
click at [296, 130] on button "2 . täuschen" at bounding box center [337, 117] width 130 height 30
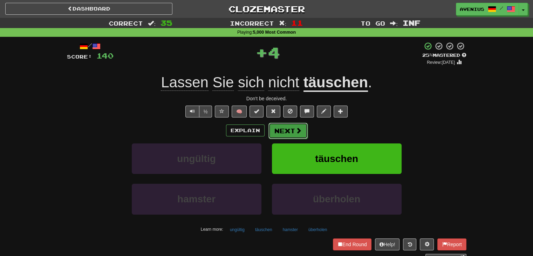
click at [284, 134] on button "Next" at bounding box center [288, 131] width 39 height 16
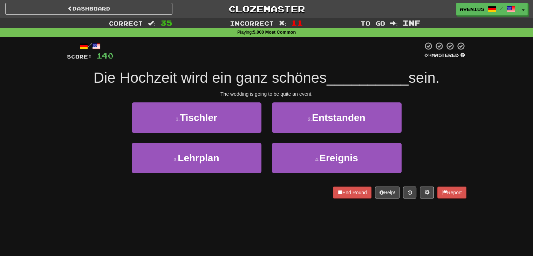
click at [443, 132] on div "1 . Tischler 2 . Entstanden" at bounding box center [266, 122] width 421 height 40
click at [444, 132] on div "1 . Tischler 2 . Entstanden" at bounding box center [266, 122] width 421 height 40
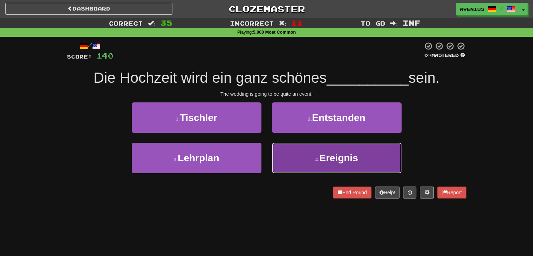
click at [349, 159] on span "Ereignis" at bounding box center [338, 157] width 39 height 11
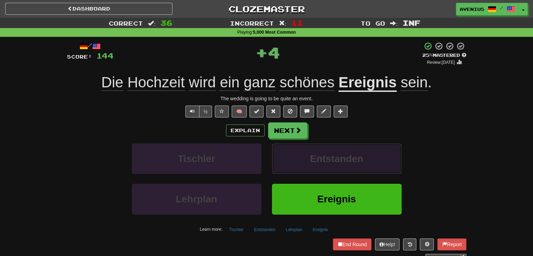
click at [302, 146] on button "Entstanden" at bounding box center [337, 158] width 130 height 30
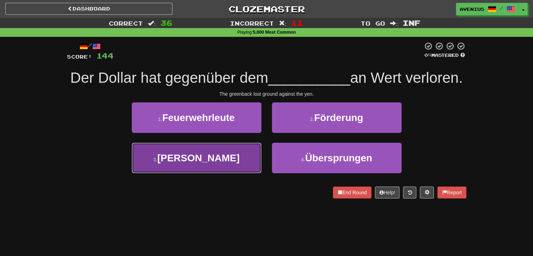
click at [240, 173] on button "3 . Yen" at bounding box center [197, 158] width 130 height 30
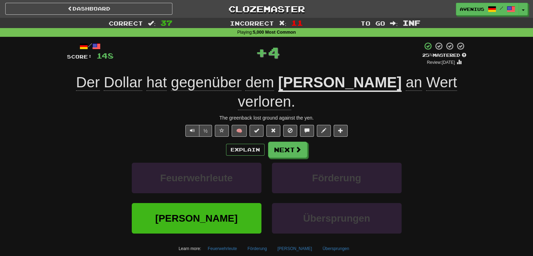
click at [426, 86] on span "Wert" at bounding box center [441, 82] width 31 height 17
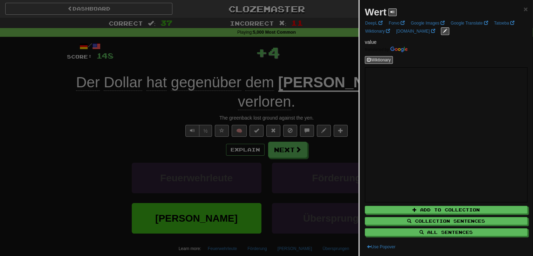
click at [150, 128] on div at bounding box center [266, 128] width 533 height 256
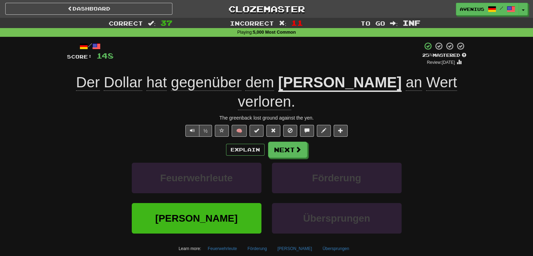
drag, startPoint x: 297, startPoint y: 134, endPoint x: 240, endPoint y: 99, distance: 67.2
click at [240, 114] on div "The greenback lost ground against the yen." at bounding box center [267, 117] width 400 height 7
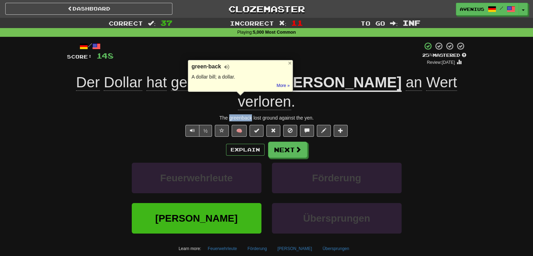
click at [235, 102] on div at bounding box center [235, 102] width 0 height 0
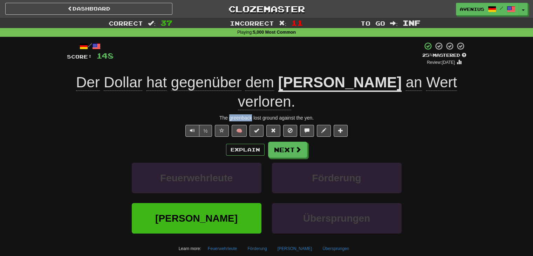
click at [426, 142] on div "Explain Next" at bounding box center [267, 150] width 400 height 16
click at [303, 142] on button "Next" at bounding box center [288, 150] width 39 height 16
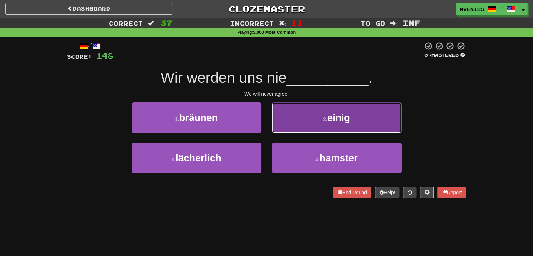
click at [298, 123] on button "2 . einig" at bounding box center [337, 117] width 130 height 30
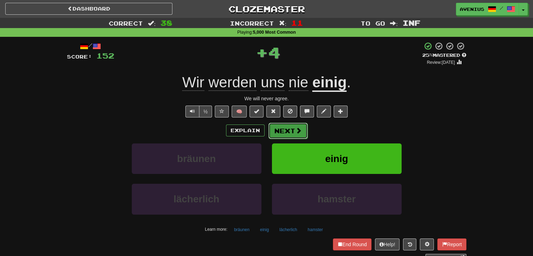
click at [289, 130] on button "Next" at bounding box center [288, 131] width 39 height 16
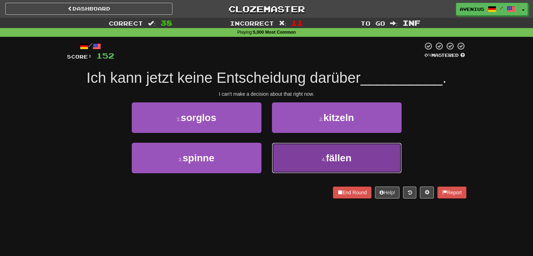
click at [302, 154] on button "4 . fällen" at bounding box center [337, 158] width 130 height 30
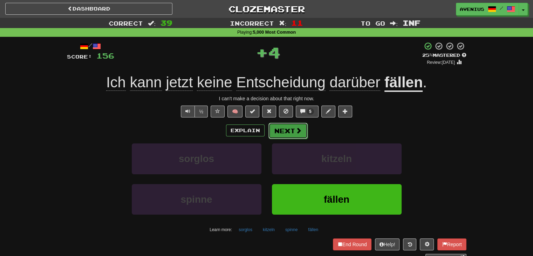
click at [284, 128] on button "Next" at bounding box center [288, 131] width 39 height 16
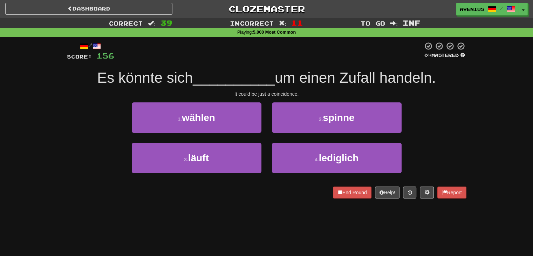
drag, startPoint x: 265, startPoint y: 140, endPoint x: 32, endPoint y: 119, distance: 233.4
click at [28, 120] on div "Correct : 39 Incorrect : 11 To go : Inf Playing : 5,000 Most Common / Score: 15…" at bounding box center [266, 113] width 533 height 190
click at [267, 135] on div "2 . spinne" at bounding box center [337, 122] width 140 height 40
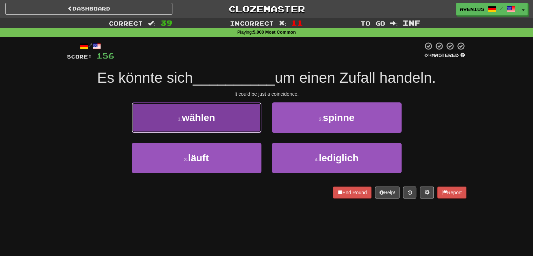
click at [251, 124] on button "1 . wählen" at bounding box center [197, 117] width 130 height 30
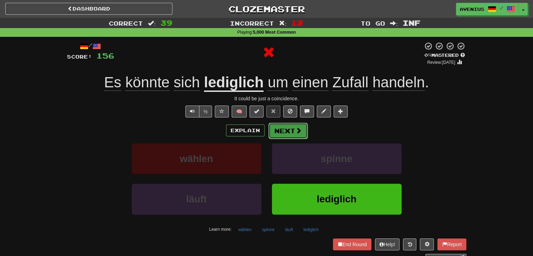
click at [286, 130] on button "Next" at bounding box center [288, 131] width 39 height 16
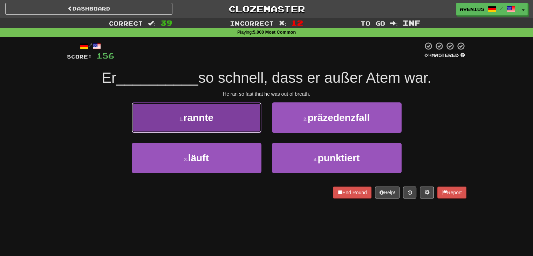
click at [259, 131] on button "1 . rannte" at bounding box center [197, 117] width 130 height 30
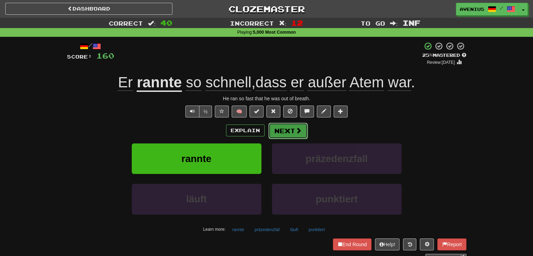
click at [290, 129] on button "Next" at bounding box center [288, 131] width 39 height 16
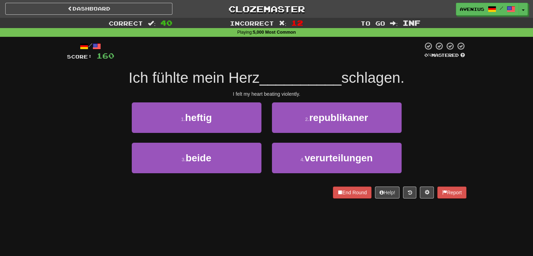
click at [267, 139] on div "2 . republikaner" at bounding box center [337, 122] width 140 height 40
click at [267, 142] on div "2 . republikaner" at bounding box center [337, 122] width 140 height 40
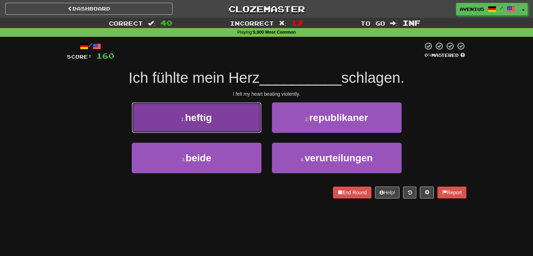
click at [249, 129] on button "1 . heftig" at bounding box center [197, 117] width 130 height 30
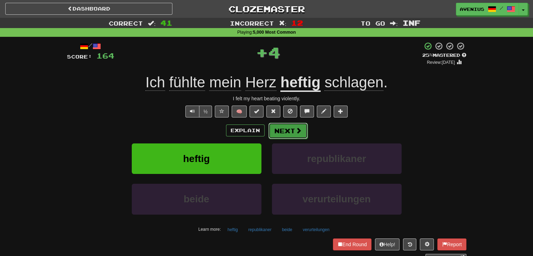
click at [285, 131] on button "Next" at bounding box center [288, 131] width 39 height 16
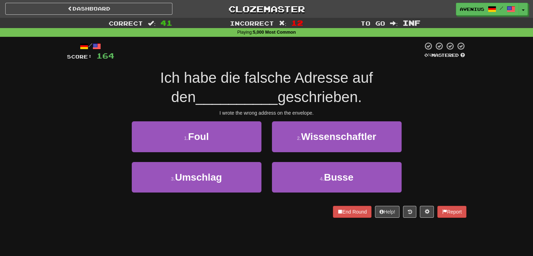
click at [265, 155] on div "1 . Foul" at bounding box center [197, 141] width 140 height 40
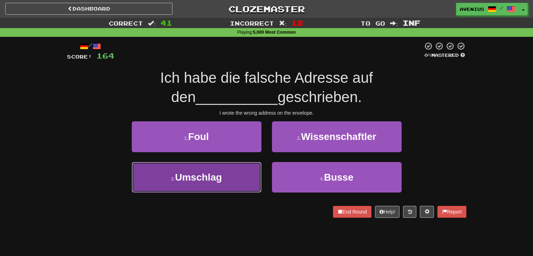
click at [245, 178] on button "3 . Umschlag" at bounding box center [197, 177] width 130 height 30
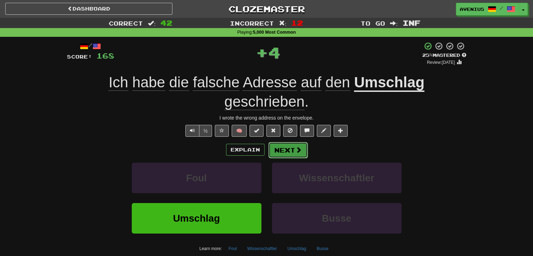
click at [281, 150] on button "Next" at bounding box center [288, 150] width 39 height 16
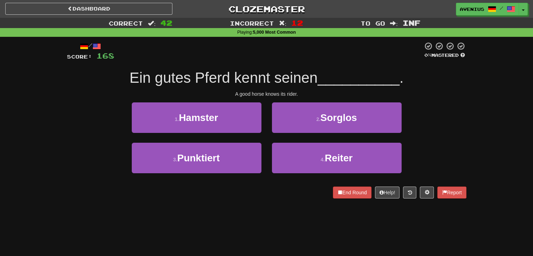
click at [276, 202] on div "/ Score: 168 0 % Mastered Ein gutes Pferd kennt seinen __________ . A good hors…" at bounding box center [267, 122] width 400 height 171
drag, startPoint x: 280, startPoint y: 191, endPoint x: 269, endPoint y: 194, distance: 11.6
click at [269, 194] on div "End Round Help! Report" at bounding box center [267, 192] width 400 height 12
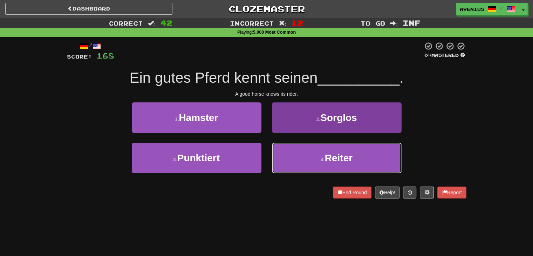
drag, startPoint x: 321, startPoint y: 148, endPoint x: 318, endPoint y: 146, distance: 3.6
click at [320, 148] on button "4 . Reiter" at bounding box center [337, 158] width 130 height 30
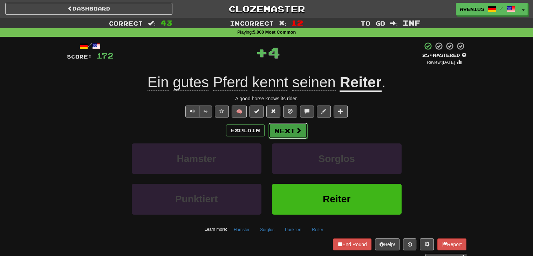
click at [289, 129] on button "Next" at bounding box center [288, 131] width 39 height 16
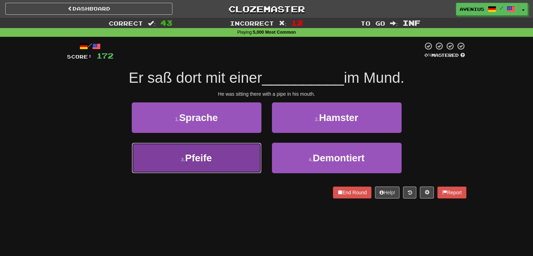
click at [259, 149] on button "3 . Pfeife" at bounding box center [197, 158] width 130 height 30
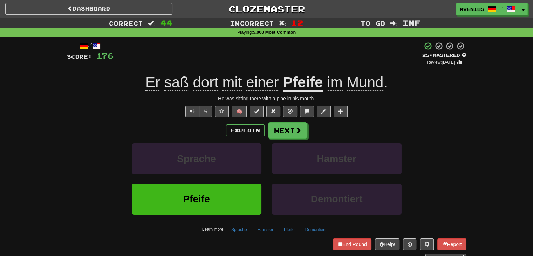
drag, startPoint x: 282, startPoint y: 130, endPoint x: 87, endPoint y: 99, distance: 197.7
click at [45, 107] on div "Correct : 44 Incorrect : 12 To go : Inf Playing : 5,000 Most Common / Score: 17…" at bounding box center [266, 144] width 533 height 253
click at [306, 82] on u "Pfeife" at bounding box center [303, 83] width 40 height 18
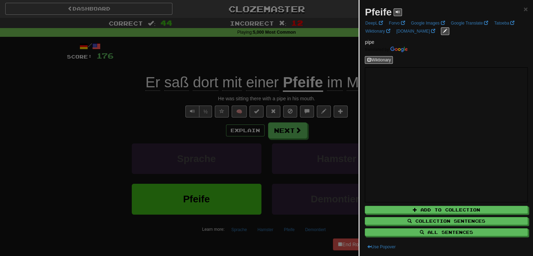
drag, startPoint x: 306, startPoint y: 82, endPoint x: 82, endPoint y: 96, distance: 224.4
click at [82, 96] on div at bounding box center [266, 128] width 533 height 256
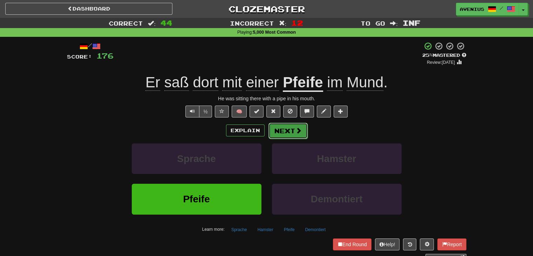
click at [278, 132] on button "Next" at bounding box center [288, 131] width 39 height 16
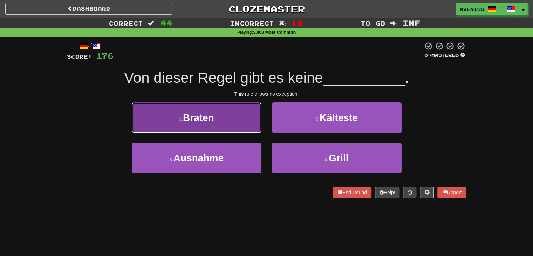
click at [212, 128] on button "1 . Braten" at bounding box center [197, 117] width 130 height 30
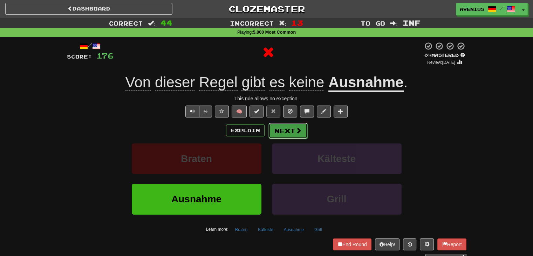
click at [280, 128] on button "Next" at bounding box center [288, 131] width 39 height 16
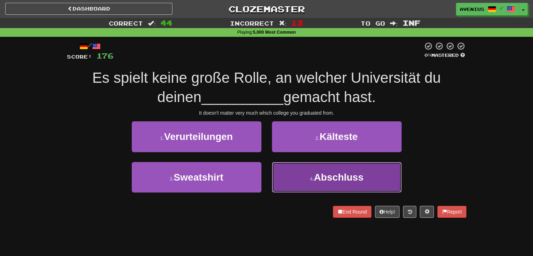
click at [290, 172] on button "4 . Abschluss" at bounding box center [337, 177] width 130 height 30
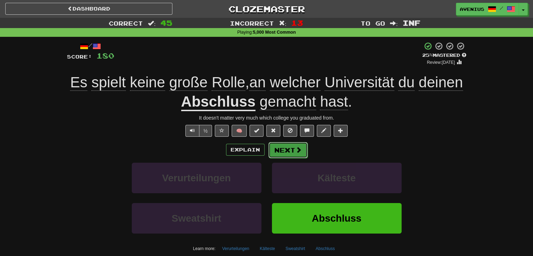
click at [283, 157] on button "Next" at bounding box center [288, 150] width 39 height 16
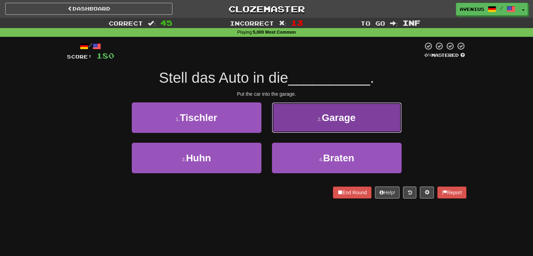
click at [317, 127] on button "2 . Garage" at bounding box center [337, 117] width 130 height 30
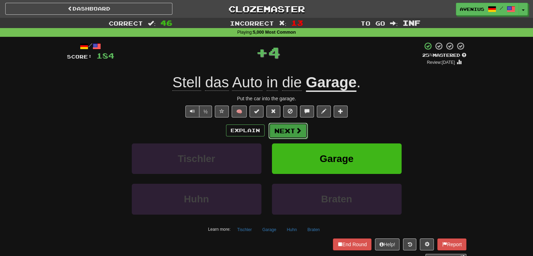
click at [285, 128] on button "Next" at bounding box center [288, 131] width 39 height 16
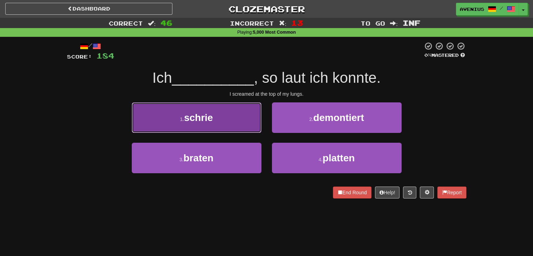
click at [244, 125] on button "1 . schrie" at bounding box center [197, 117] width 130 height 30
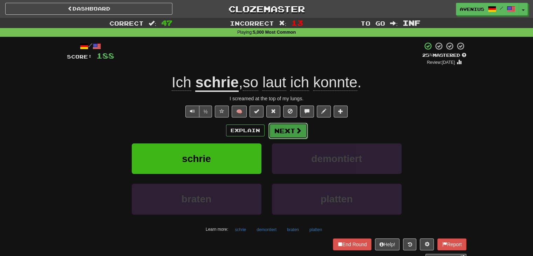
click at [279, 133] on button "Next" at bounding box center [288, 131] width 39 height 16
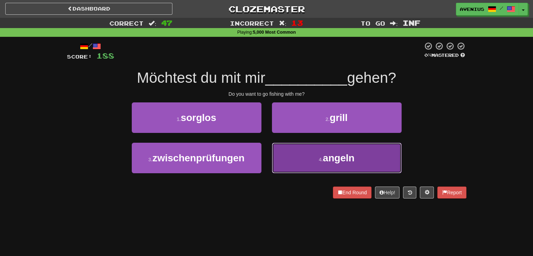
click at [281, 155] on button "4 . angeln" at bounding box center [337, 158] width 130 height 30
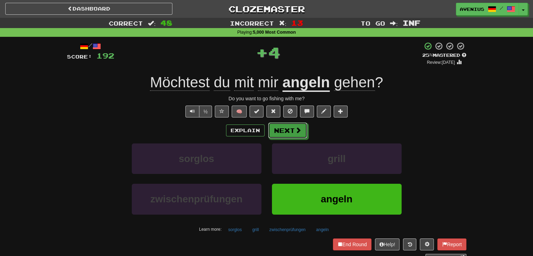
click at [273, 130] on button "Next" at bounding box center [287, 130] width 39 height 16
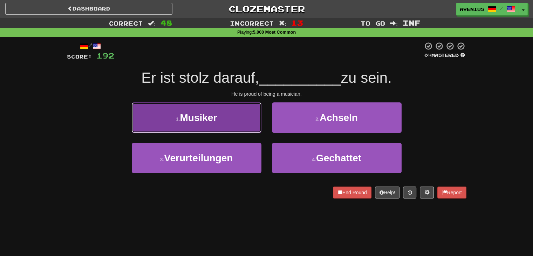
click at [255, 125] on button "1 . Musiker" at bounding box center [197, 117] width 130 height 30
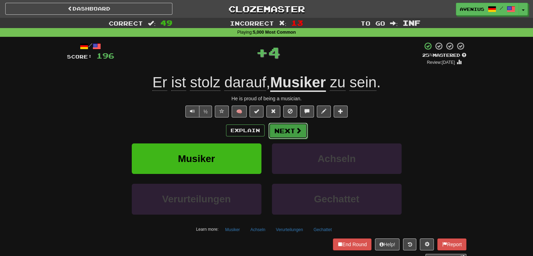
click at [298, 136] on button "Next" at bounding box center [288, 131] width 39 height 16
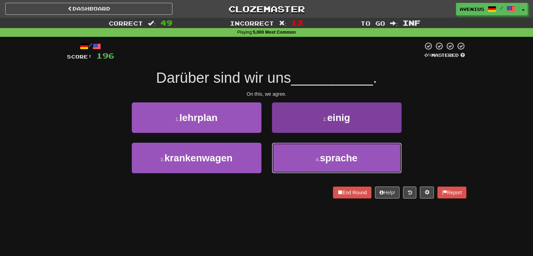
click at [297, 156] on button "4 . sprache" at bounding box center [337, 158] width 130 height 30
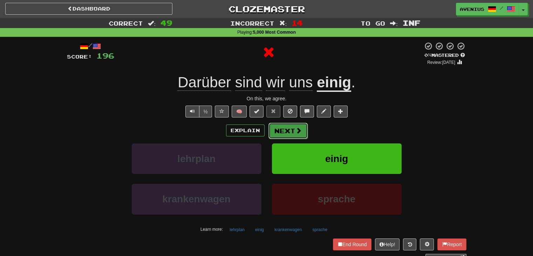
click at [279, 125] on button "Next" at bounding box center [288, 131] width 39 height 16
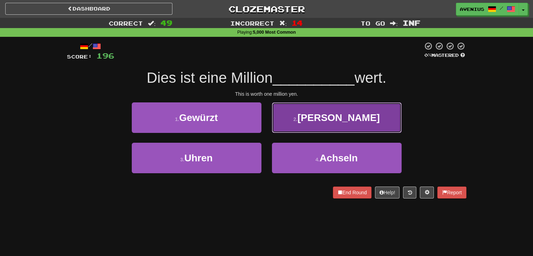
click at [310, 127] on button "2 . Yen" at bounding box center [337, 117] width 130 height 30
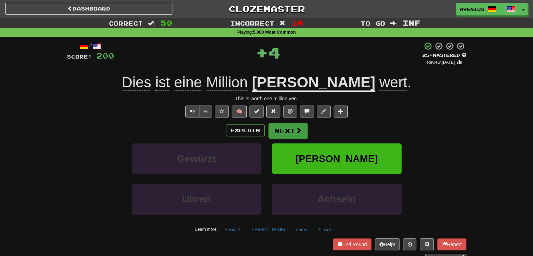
click at [280, 135] on button "Next" at bounding box center [288, 131] width 39 height 16
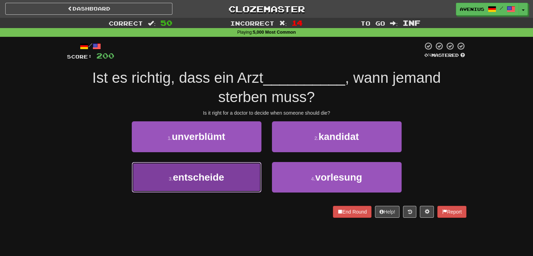
click at [247, 173] on button "3 . entscheide" at bounding box center [197, 177] width 130 height 30
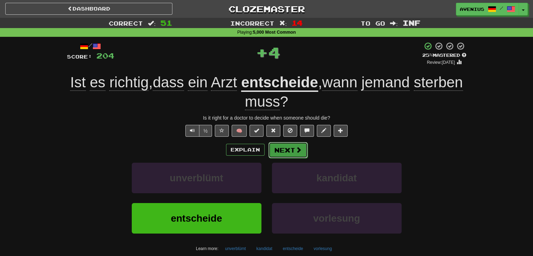
click at [292, 145] on button "Next" at bounding box center [288, 150] width 39 height 16
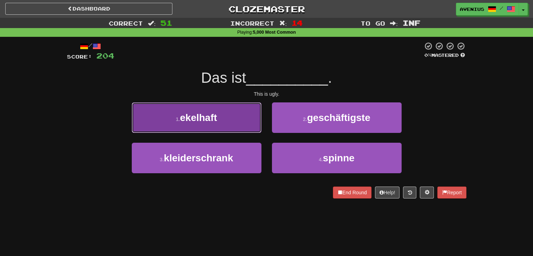
click at [237, 129] on button "1 . ekelhaft" at bounding box center [197, 117] width 130 height 30
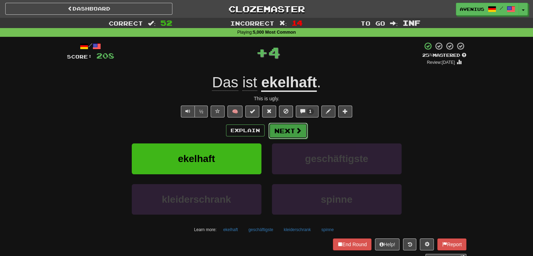
click at [293, 135] on button "Next" at bounding box center [288, 131] width 39 height 16
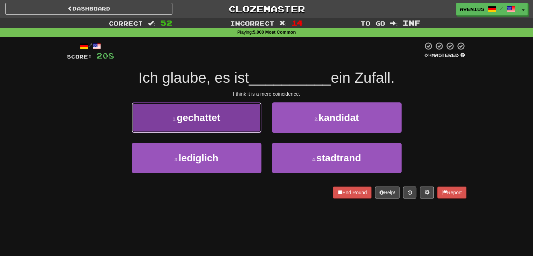
click at [247, 124] on button "1 . gechattet" at bounding box center [197, 117] width 130 height 30
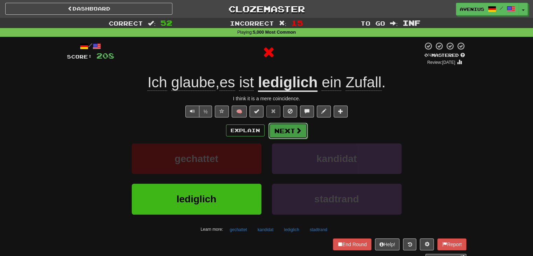
click at [292, 127] on button "Next" at bounding box center [288, 131] width 39 height 16
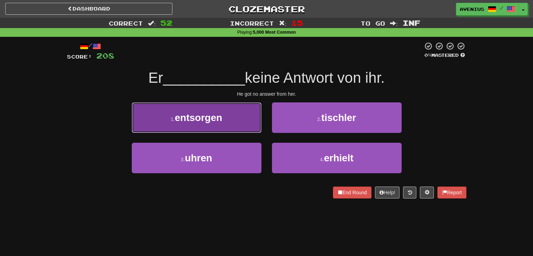
click at [247, 124] on button "1 . entsorgen" at bounding box center [197, 117] width 130 height 30
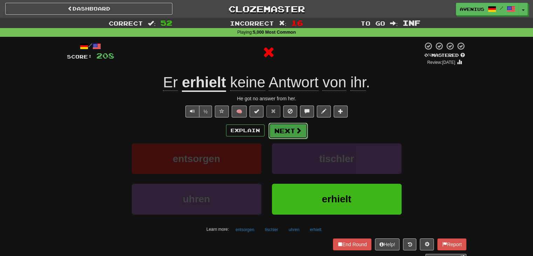
click at [284, 131] on button "Next" at bounding box center [288, 131] width 39 height 16
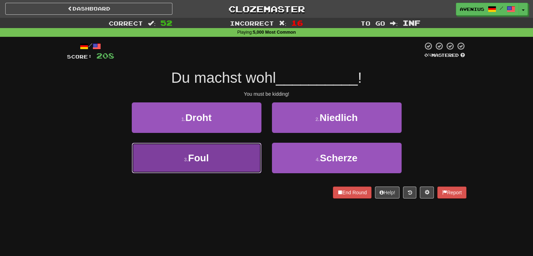
click at [238, 156] on button "3 . Foul" at bounding box center [197, 158] width 130 height 30
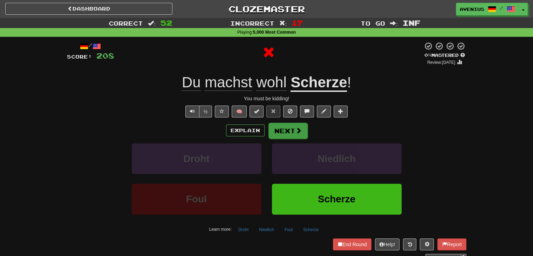
drag, startPoint x: 280, startPoint y: 138, endPoint x: 304, endPoint y: 132, distance: 24.6
click at [311, 131] on div "Explain Next" at bounding box center [267, 130] width 400 height 16
click at [296, 133] on span at bounding box center [299, 130] width 6 height 6
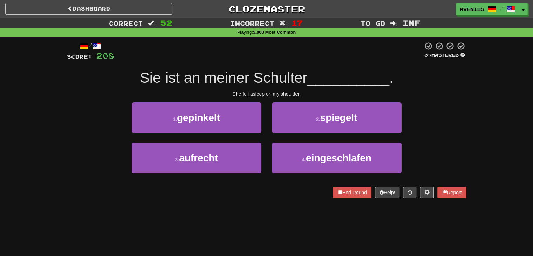
click at [442, 119] on div "1 . gepinkelt 2 . spiegelt" at bounding box center [266, 122] width 421 height 40
